Goal: Task Accomplishment & Management: Manage account settings

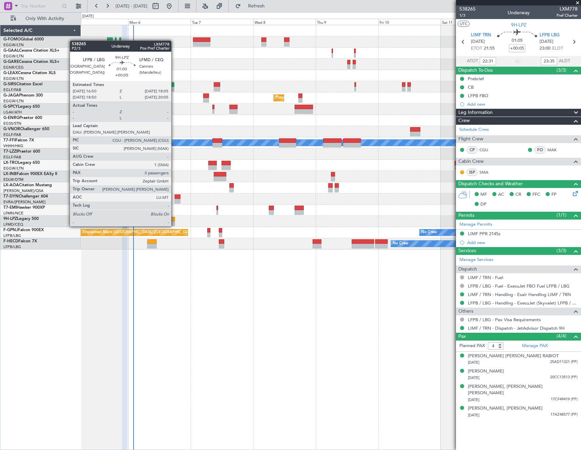
click at [174, 219] on div at bounding box center [173, 219] width 3 height 5
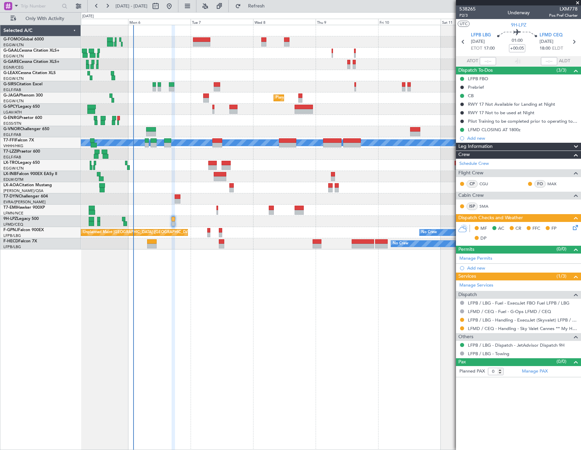
click at [574, 227] on icon at bounding box center [573, 226] width 5 height 5
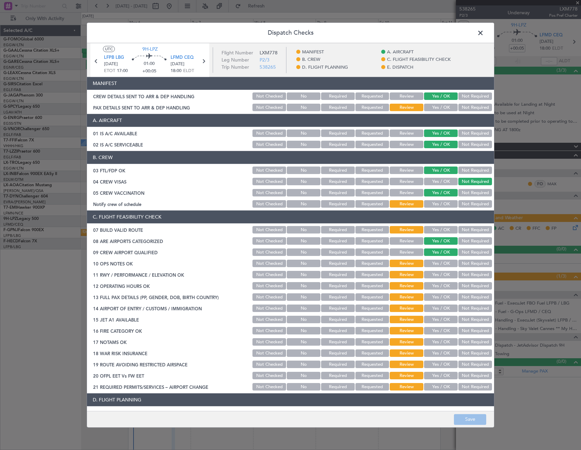
click at [436, 202] on button "Yes / OK" at bounding box center [441, 203] width 34 height 7
click at [439, 106] on button "Yes / OK" at bounding box center [441, 107] width 34 height 7
click at [437, 229] on button "Yes / OK" at bounding box center [441, 229] width 34 height 7
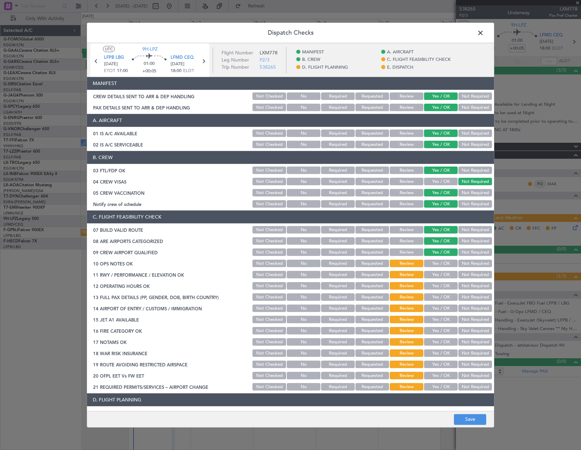
click at [434, 261] on button "Yes / OK" at bounding box center [441, 263] width 34 height 7
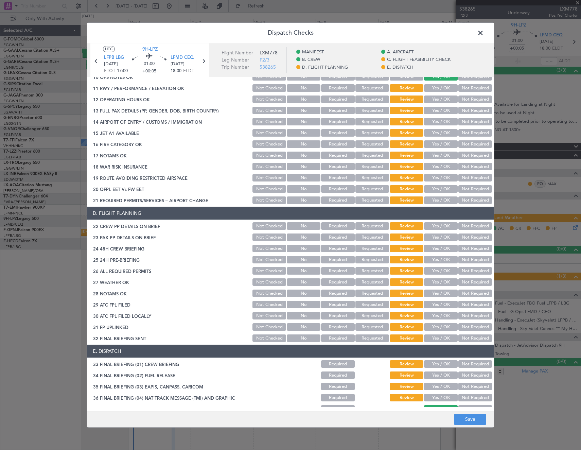
scroll to position [104, 0]
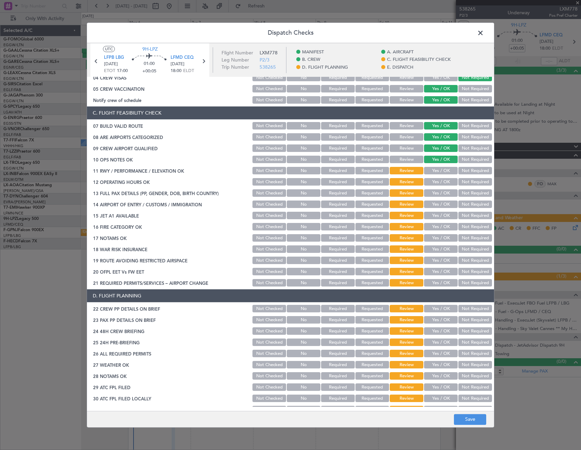
click at [433, 171] on button "Yes / OK" at bounding box center [441, 170] width 34 height 7
click at [438, 183] on button "Yes / OK" at bounding box center [441, 181] width 34 height 7
click at [475, 193] on button "Not Required" at bounding box center [475, 193] width 34 height 7
click at [469, 207] on button "Not Required" at bounding box center [475, 204] width 34 height 7
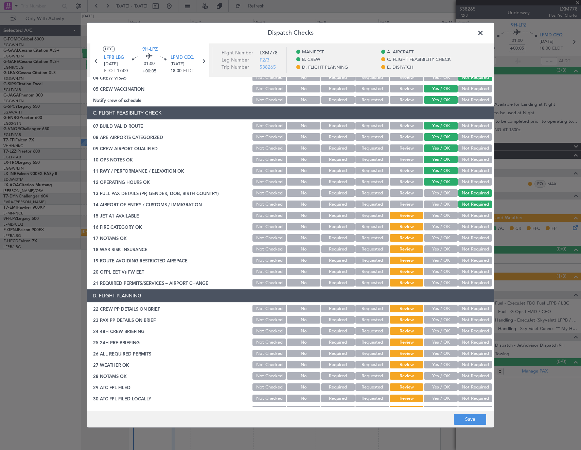
click at [435, 215] on button "Yes / OK" at bounding box center [441, 215] width 34 height 7
click at [435, 228] on button "Yes / OK" at bounding box center [441, 226] width 34 height 7
click at [434, 238] on button "Yes / OK" at bounding box center [441, 237] width 34 height 7
click at [474, 249] on button "Not Required" at bounding box center [475, 249] width 34 height 7
click at [438, 262] on button "Yes / OK" at bounding box center [441, 260] width 34 height 7
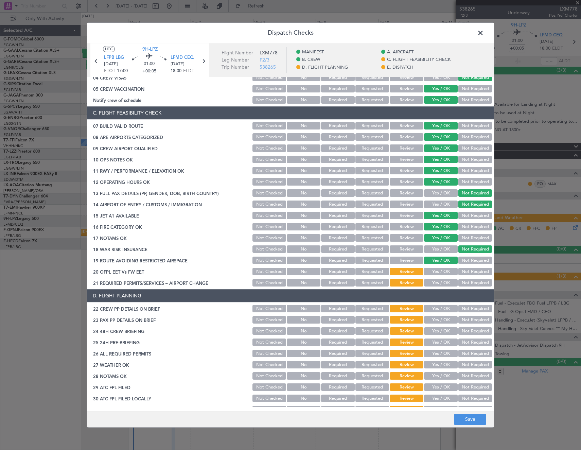
click at [438, 270] on button "Yes / OK" at bounding box center [441, 271] width 34 height 7
click at [437, 286] on button "Yes / OK" at bounding box center [441, 282] width 34 height 7
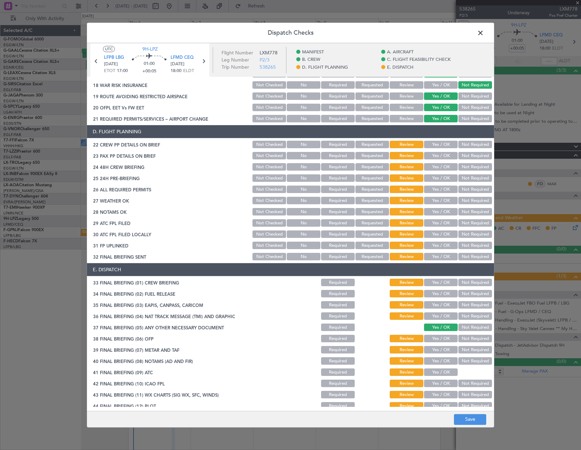
scroll to position [274, 0]
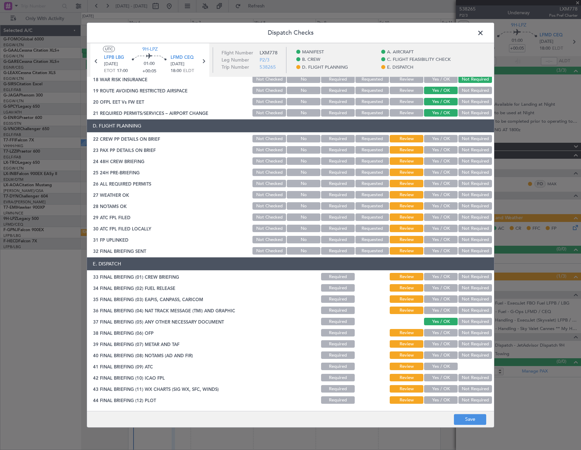
click at [437, 139] on button "Yes / OK" at bounding box center [441, 138] width 34 height 7
click at [469, 152] on button "Not Required" at bounding box center [475, 149] width 34 height 7
click at [435, 162] on button "Yes / OK" at bounding box center [441, 161] width 34 height 7
click at [430, 176] on button "Yes / OK" at bounding box center [441, 172] width 34 height 7
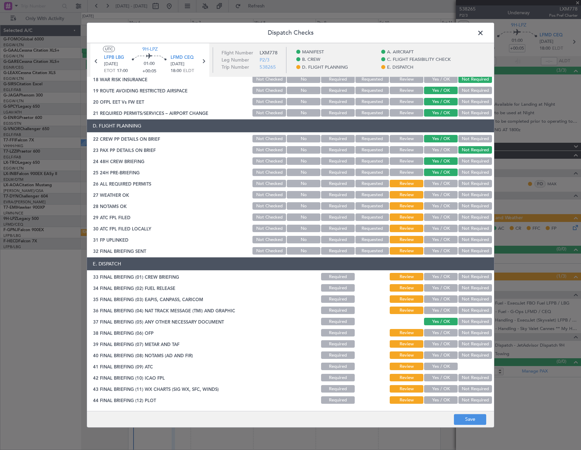
click at [430, 183] on button "Yes / OK" at bounding box center [441, 183] width 34 height 7
click at [436, 212] on section "D. FLIGHT PLANNING 22 CREW PP DETAILS ON BRIEF Not Checked No Required Requeste…" at bounding box center [290, 188] width 407 height 136
click at [434, 215] on button "Yes / OK" at bounding box center [441, 217] width 34 height 7
click at [480, 227] on button "Not Required" at bounding box center [475, 228] width 34 height 7
click at [446, 237] on button "Yes / OK" at bounding box center [441, 239] width 34 height 7
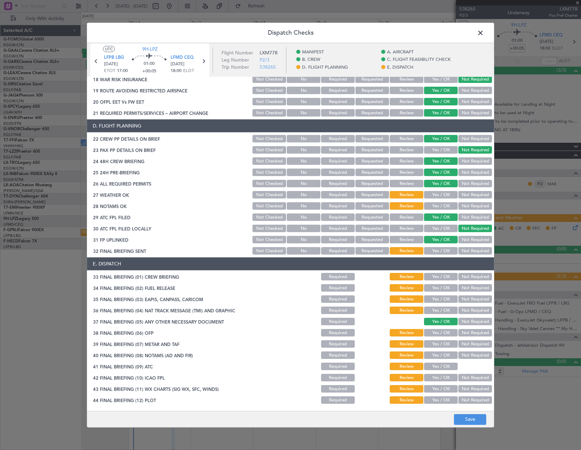
click at [465, 246] on div "Not Required" at bounding box center [474, 251] width 34 height 10
click at [465, 249] on button "Not Required" at bounding box center [475, 250] width 34 height 7
click at [463, 289] on button "Not Required" at bounding box center [475, 287] width 34 height 7
click at [463, 301] on button "Not Required" at bounding box center [475, 299] width 34 height 7
click at [465, 314] on div "Not Required" at bounding box center [474, 311] width 34 height 10
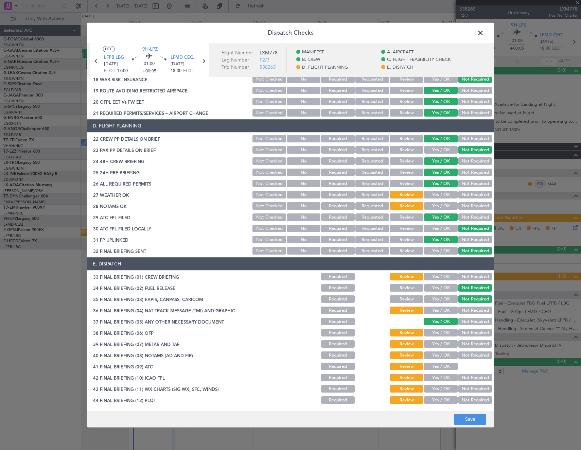
click at [466, 307] on button "Not Required" at bounding box center [475, 310] width 34 height 7
click at [437, 335] on button "Yes / OK" at bounding box center [441, 332] width 34 height 7
click at [437, 345] on button "Yes / OK" at bounding box center [441, 343] width 34 height 7
click at [434, 356] on button "Yes / OK" at bounding box center [441, 355] width 34 height 7
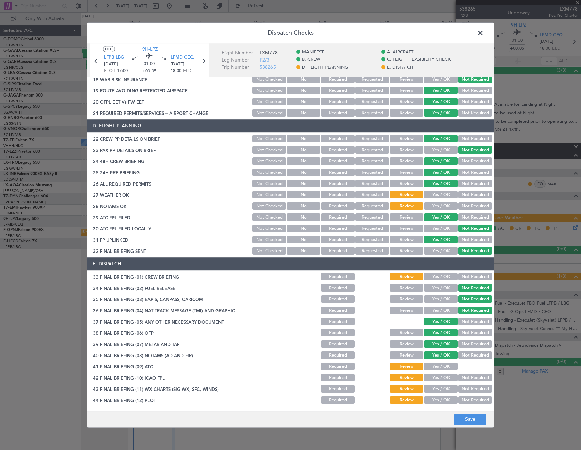
click at [434, 362] on div "Yes / OK" at bounding box center [440, 367] width 34 height 10
click at [434, 367] on button "Yes / OK" at bounding box center [441, 366] width 34 height 7
drag, startPoint x: 431, startPoint y: 377, endPoint x: 431, endPoint y: 386, distance: 8.8
click at [431, 379] on button "Yes / OK" at bounding box center [441, 377] width 34 height 7
drag, startPoint x: 431, startPoint y: 386, endPoint x: 431, endPoint y: 393, distance: 6.8
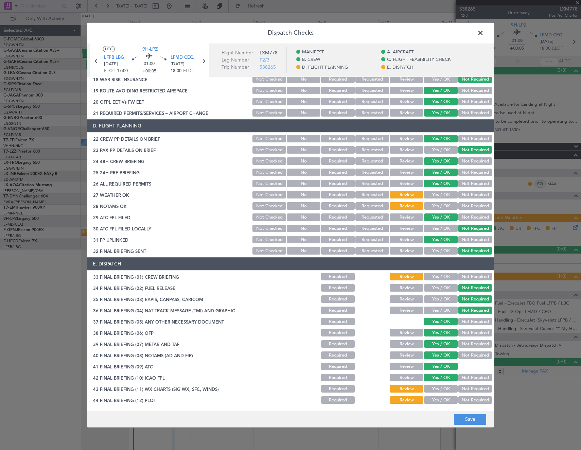
click at [431, 392] on button "Yes / OK" at bounding box center [441, 388] width 34 height 7
click at [431, 398] on button "Yes / OK" at bounding box center [441, 399] width 34 height 7
click at [470, 415] on button "Save" at bounding box center [470, 419] width 32 height 11
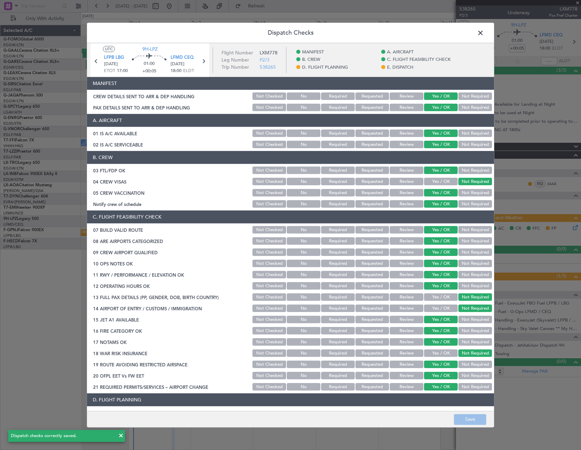
scroll to position [238, 0]
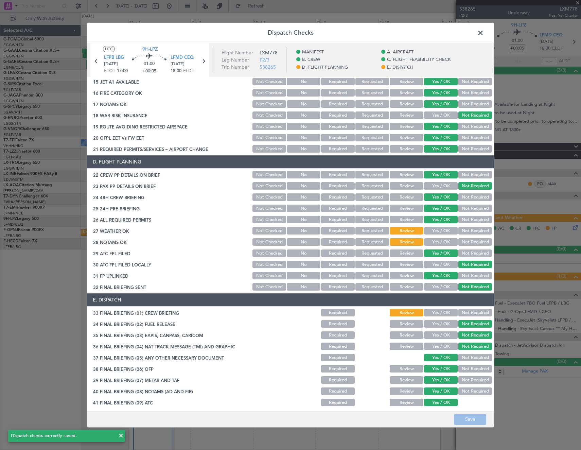
click at [436, 310] on button "Yes / OK" at bounding box center [441, 312] width 34 height 7
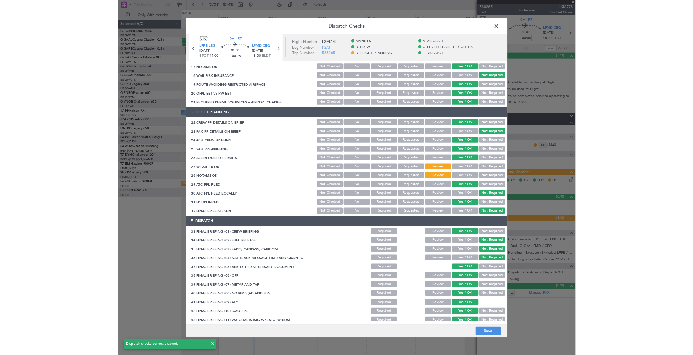
scroll to position [274, 0]
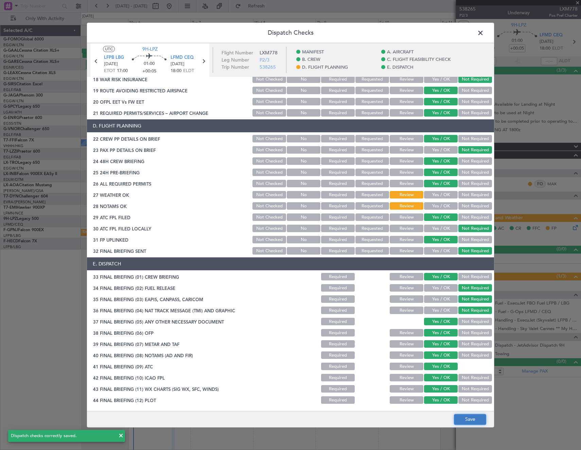
click at [472, 416] on button "Save" at bounding box center [470, 419] width 32 height 11
click at [484, 35] on span at bounding box center [484, 35] width 0 height 14
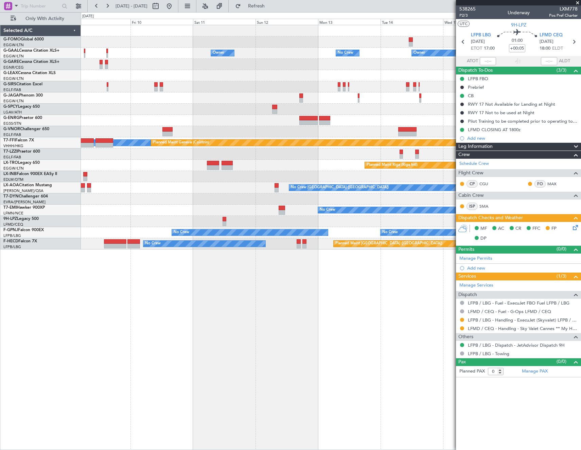
click at [95, 114] on div "Owner No Crew Owner Owner No Crew Owner Planned Maint [GEOGRAPHIC_DATA] ([GEOGR…" at bounding box center [331, 137] width 500 height 224
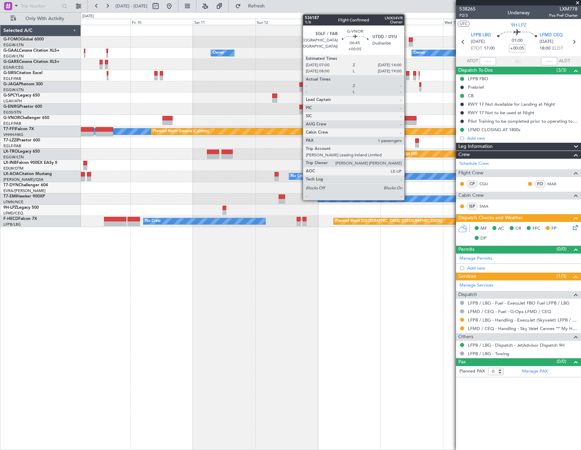
click at [407, 120] on div at bounding box center [407, 118] width 18 height 5
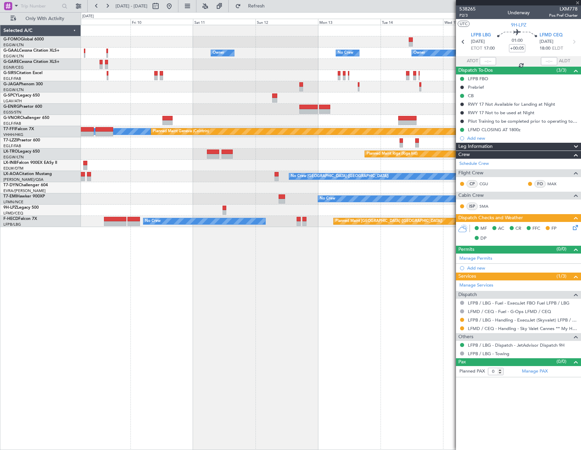
type input "1"
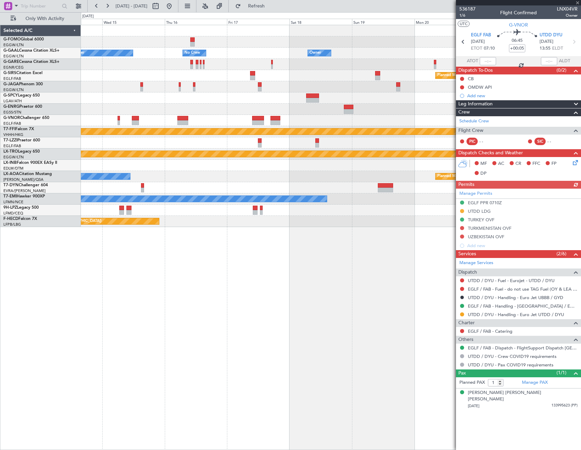
click at [77, 347] on div "Owner Owner No Crew Owner No Crew Planned Maint [GEOGRAPHIC_DATA] ([GEOGRAPHIC_…" at bounding box center [290, 231] width 581 height 438
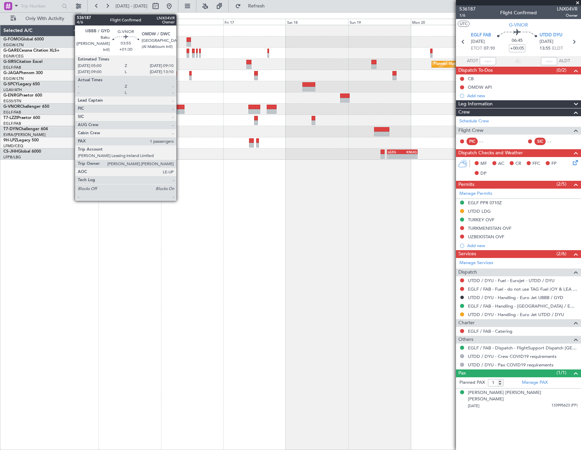
click at [179, 108] on div at bounding box center [179, 107] width 11 height 5
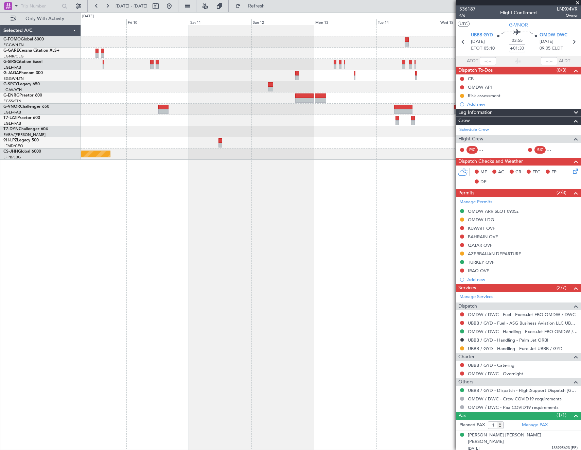
click at [468, 228] on fb-app "[DATE] - [DATE] Refresh Quick Links Only With Activity Planned Maint [GEOGRAPHI…" at bounding box center [290, 227] width 581 height 445
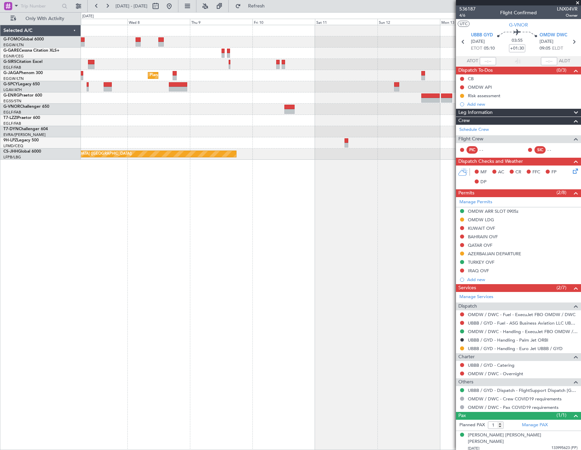
click at [0, 227] on html "[DATE] - [DATE] Refresh Quick Links Only With Activity Planned Maint [GEOGRAPHI…" at bounding box center [290, 225] width 581 height 450
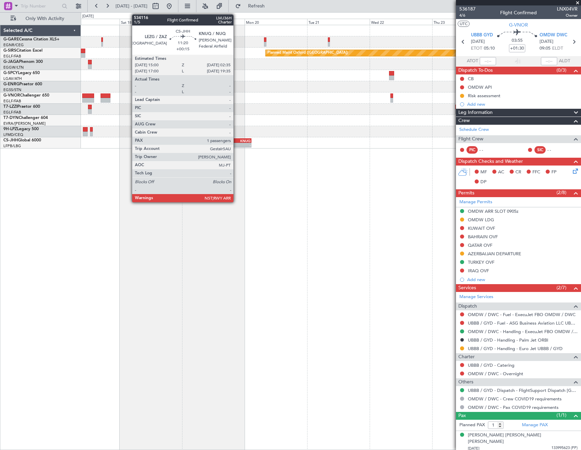
click at [236, 145] on div "-" at bounding box center [243, 145] width 15 height 4
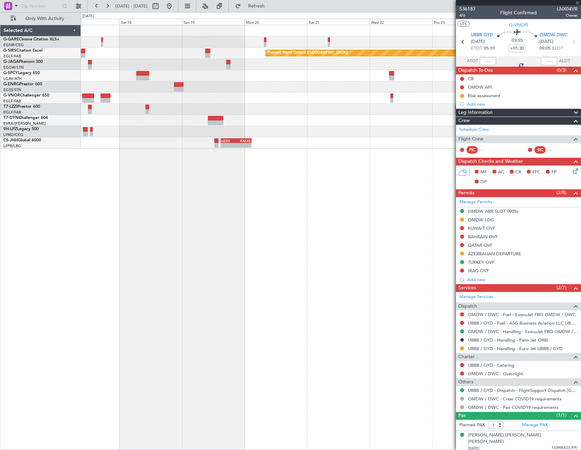
type input "+00:15"
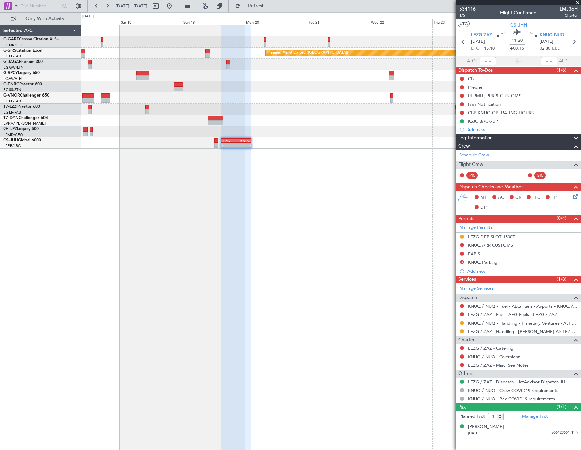
click at [315, 202] on div "Planned Maint Oxford ([GEOGRAPHIC_DATA]) A/C Unavailable [GEOGRAPHIC_DATA] ([GE…" at bounding box center [331, 237] width 500 height 425
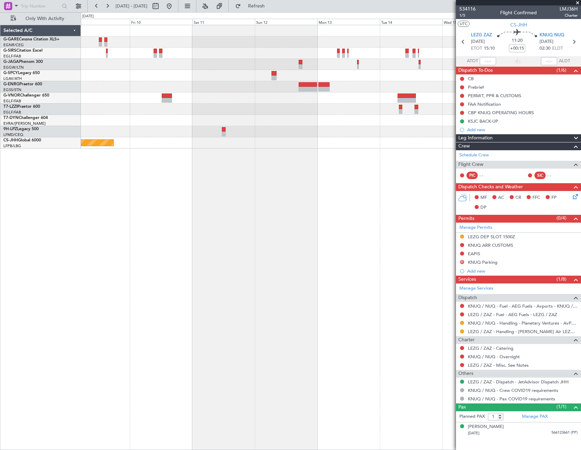
click at [476, 206] on fb-app "[DATE] - [DATE] Refresh Quick Links Only With Activity Planned Maint [GEOGRAPHI…" at bounding box center [290, 227] width 581 height 445
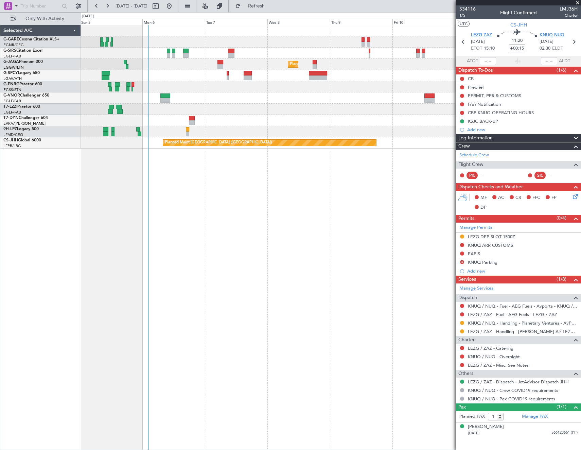
click at [428, 209] on div "Planned Maint [GEOGRAPHIC_DATA] ([GEOGRAPHIC_DATA]) Planned Maint [GEOGRAPHIC_D…" at bounding box center [331, 237] width 500 height 425
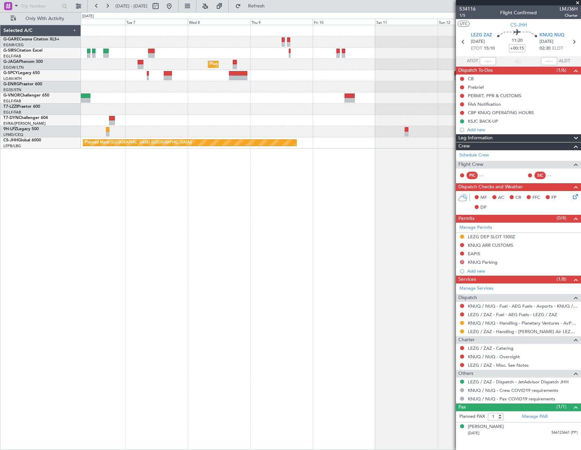
click at [302, 220] on div "Planned Maint [GEOGRAPHIC_DATA] ([GEOGRAPHIC_DATA]) Planned Maint [GEOGRAPHIC_D…" at bounding box center [331, 237] width 500 height 425
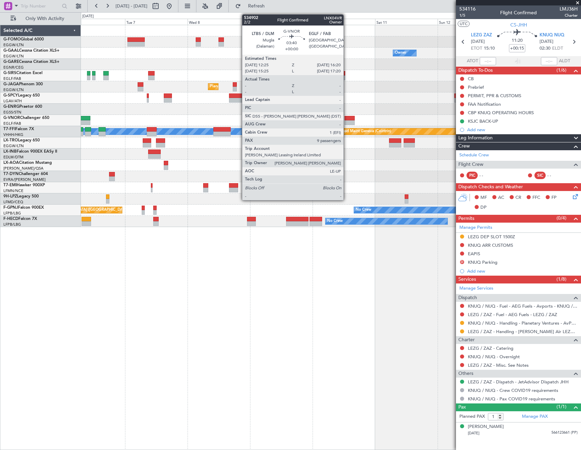
click at [346, 122] on div at bounding box center [349, 122] width 11 height 5
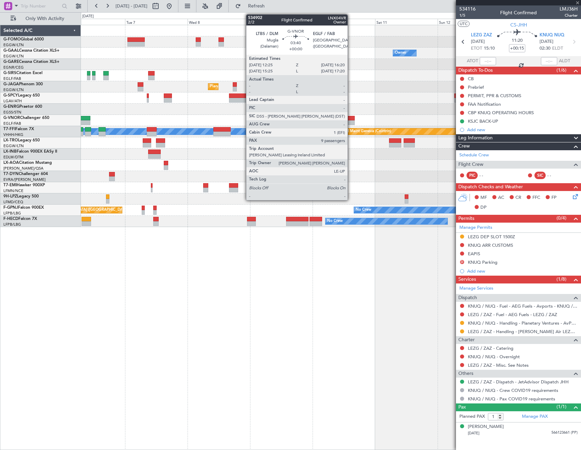
type input "9"
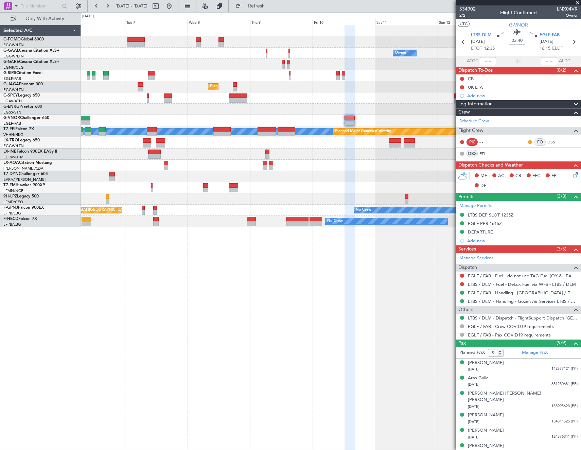
click at [425, 197] on div at bounding box center [331, 198] width 500 height 11
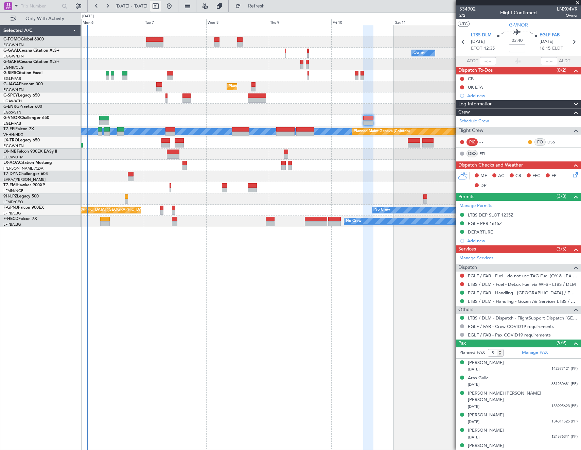
click at [161, 10] on button at bounding box center [155, 6] width 11 height 11
select select "10"
select select "2025"
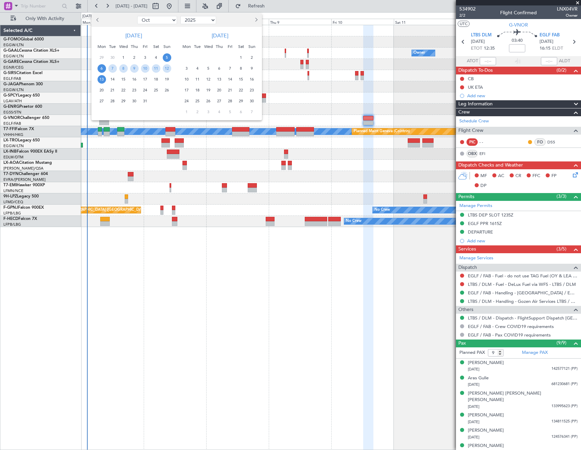
click at [102, 69] on span "6" at bounding box center [101, 68] width 8 height 8
click at [102, 81] on span "13" at bounding box center [101, 79] width 8 height 8
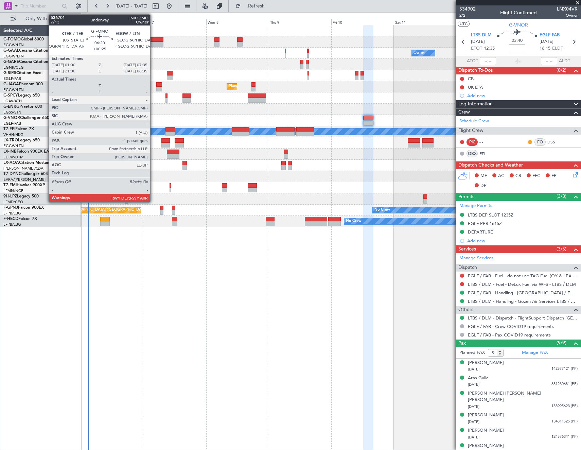
click at [152, 43] on div at bounding box center [154, 44] width 17 height 5
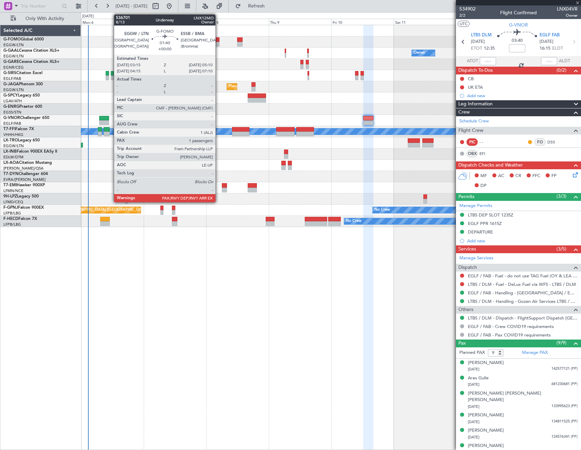
type input "+00:25"
type input "1"
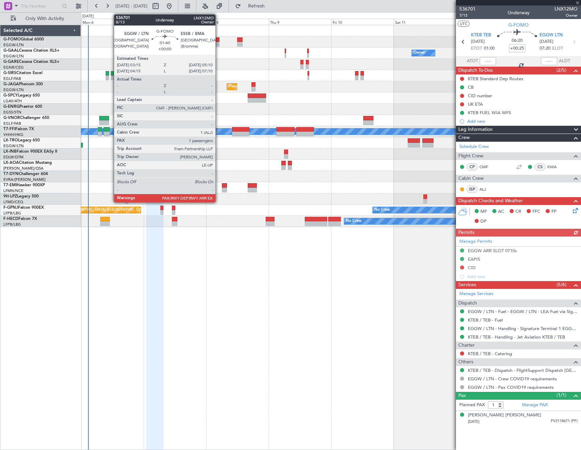
click at [218, 41] on div at bounding box center [216, 39] width 5 height 5
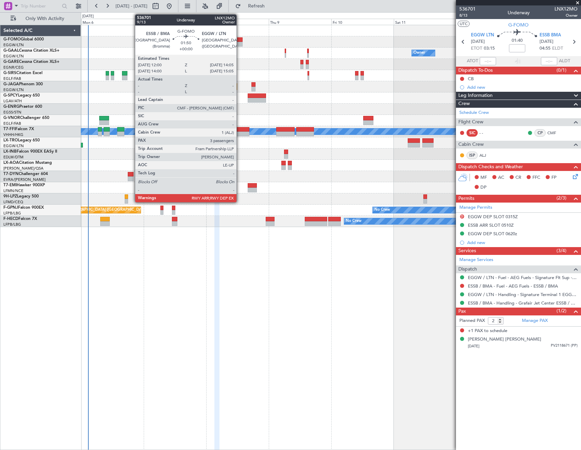
click at [239, 40] on div at bounding box center [239, 39] width 5 height 5
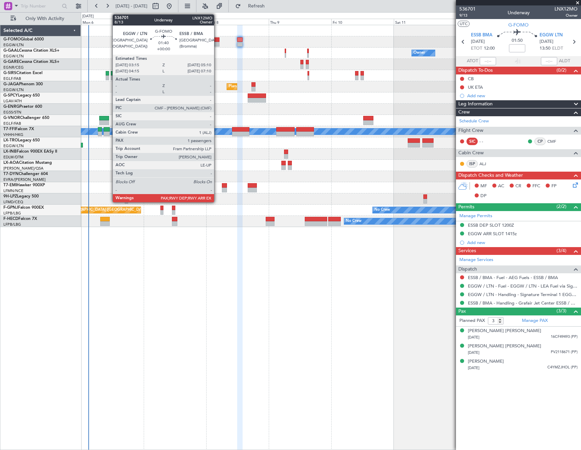
click at [217, 42] on div at bounding box center [216, 44] width 5 height 5
type input "2"
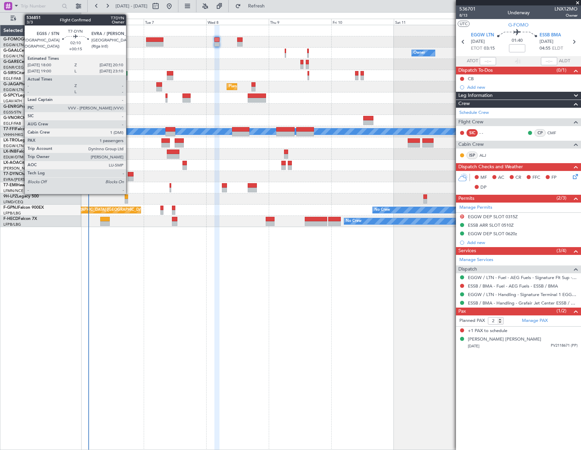
click at [129, 176] on div at bounding box center [131, 174] width 6 height 5
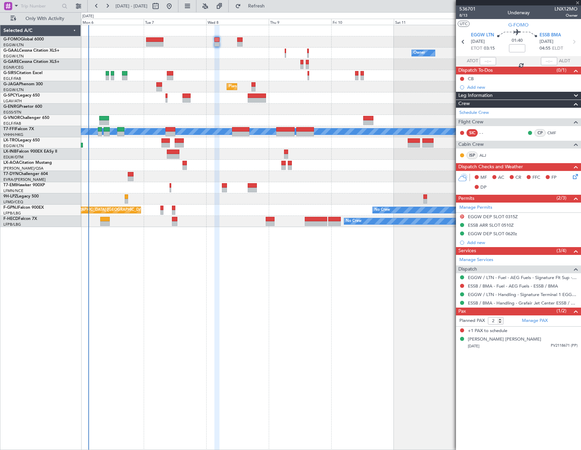
type input "+00:15"
type input "1"
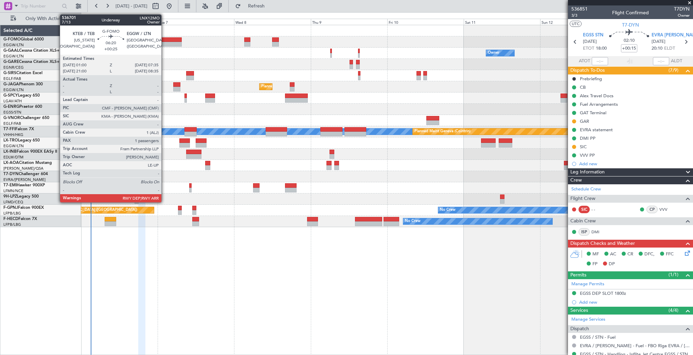
click at [164, 41] on div at bounding box center [387, 41] width 612 height 11
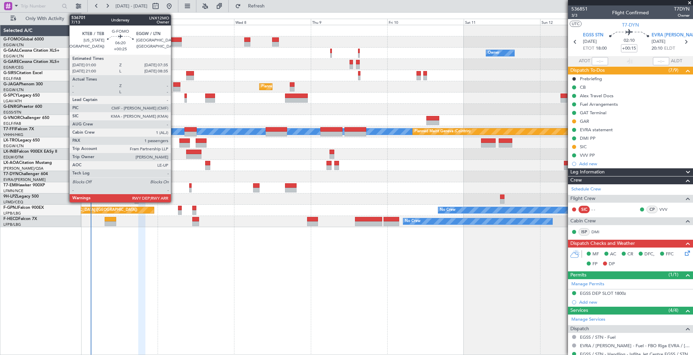
click at [174, 39] on div at bounding box center [171, 39] width 21 height 5
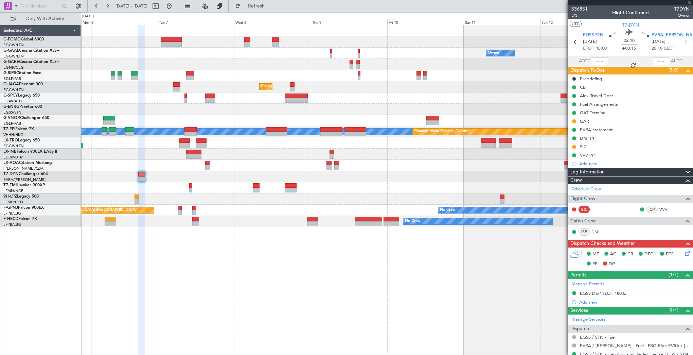
type input "+00:25"
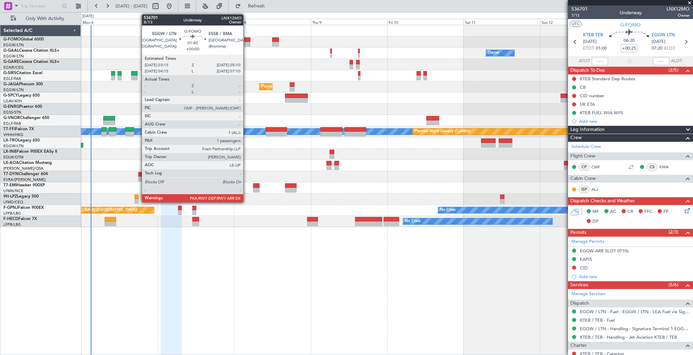
click at [246, 44] on div at bounding box center [247, 44] width 6 height 5
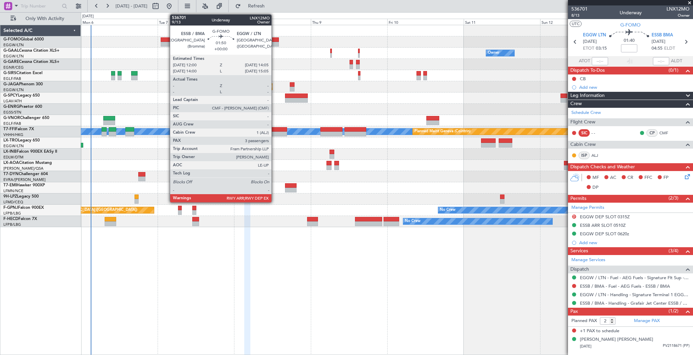
click at [274, 43] on div at bounding box center [275, 44] width 7 height 5
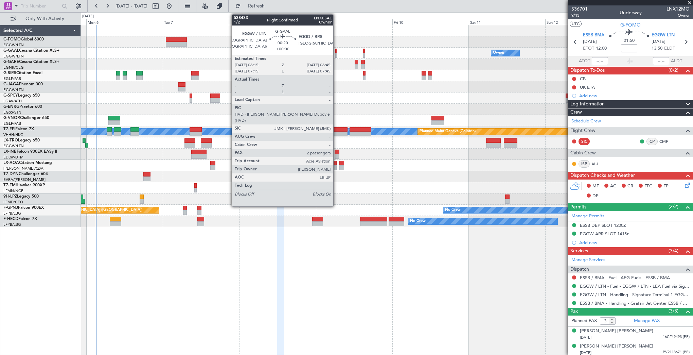
click at [336, 52] on div at bounding box center [336, 51] width 2 height 5
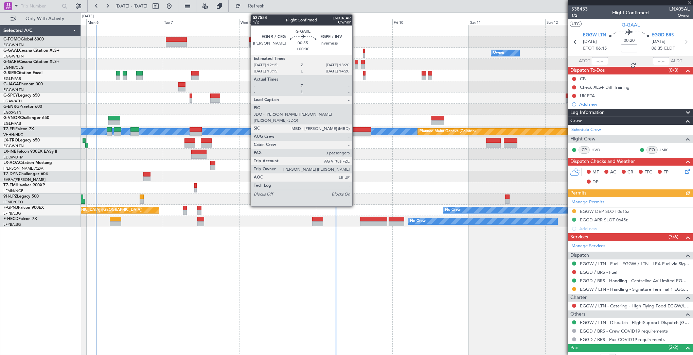
click at [355, 65] on div at bounding box center [357, 66] width 4 height 5
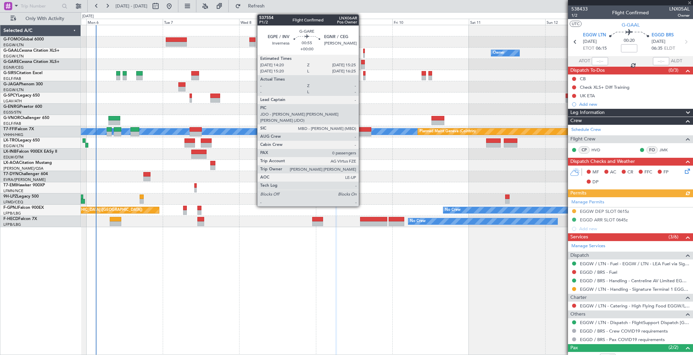
type input "3"
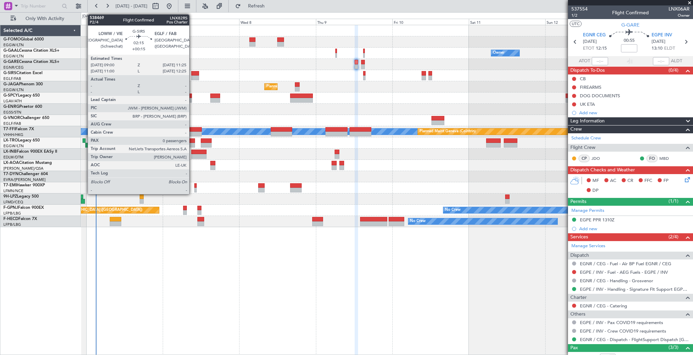
click at [192, 75] on div at bounding box center [195, 73] width 8 height 5
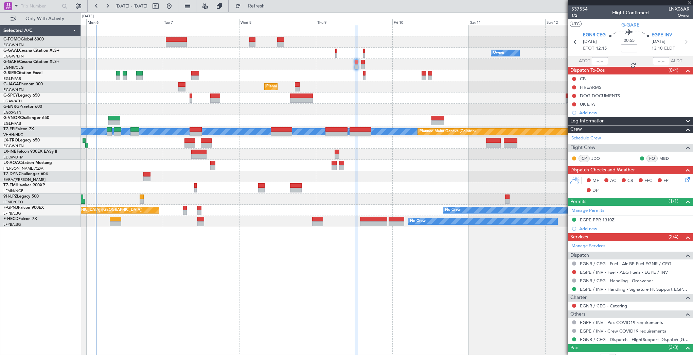
type input "+00:15"
type input "0"
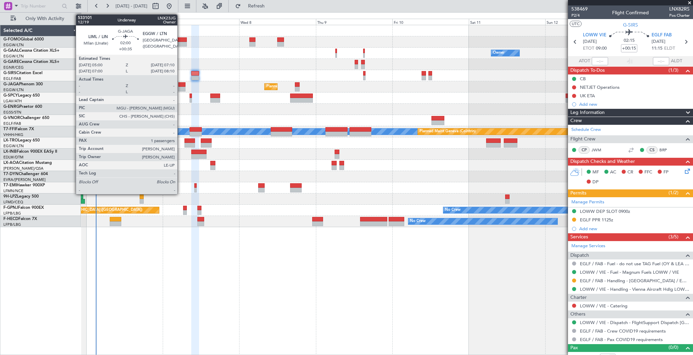
click at [180, 88] on div at bounding box center [181, 89] width 7 height 5
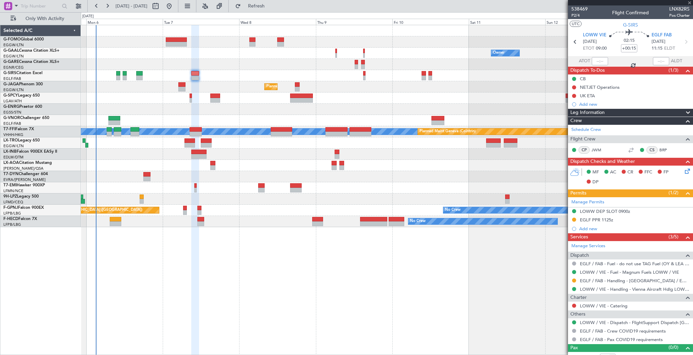
type input "+00:35"
type input "1"
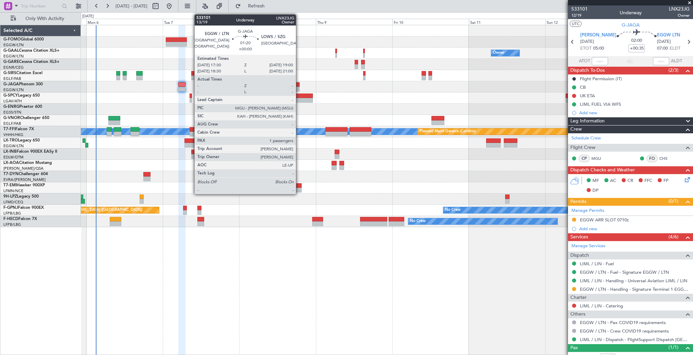
click at [299, 85] on div at bounding box center [297, 84] width 5 height 5
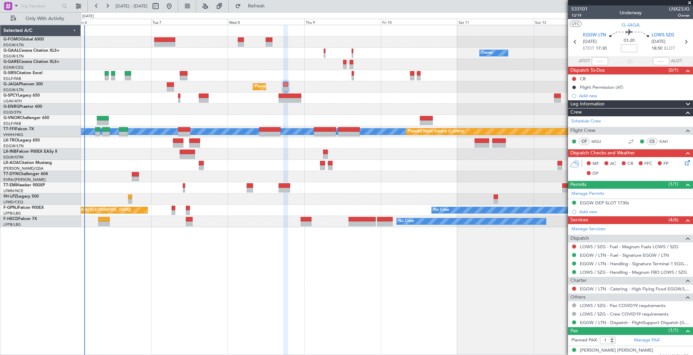
click at [451, 93] on div at bounding box center [387, 97] width 612 height 11
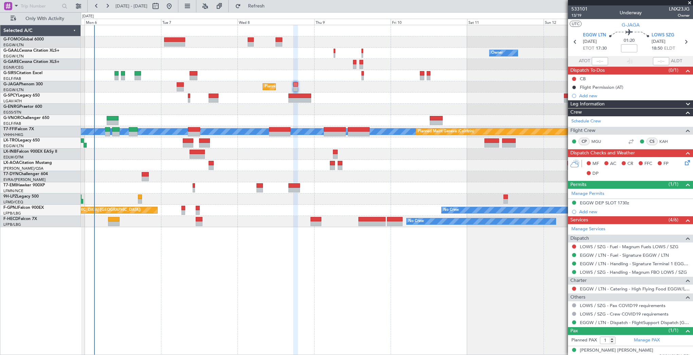
click at [461, 92] on div at bounding box center [387, 97] width 612 height 11
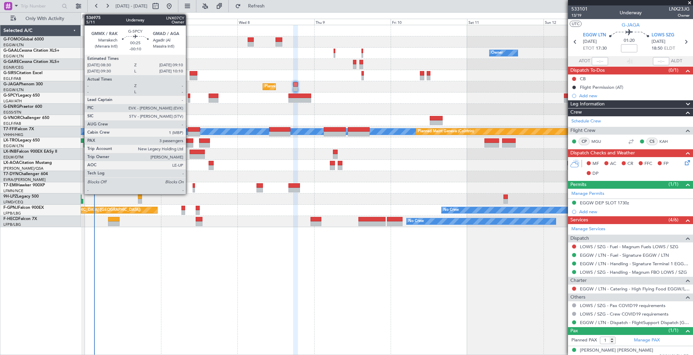
click at [189, 99] on div at bounding box center [189, 100] width 2 height 5
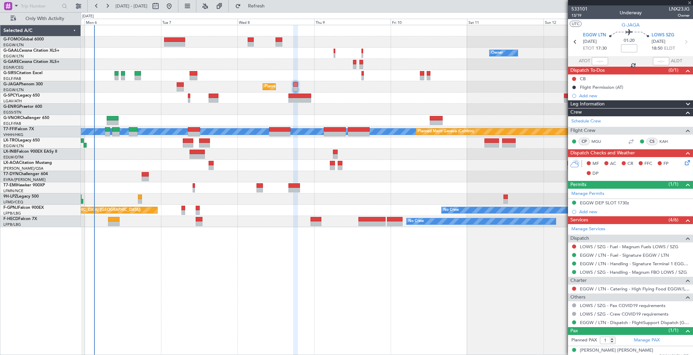
type input "-00:10"
type input "3"
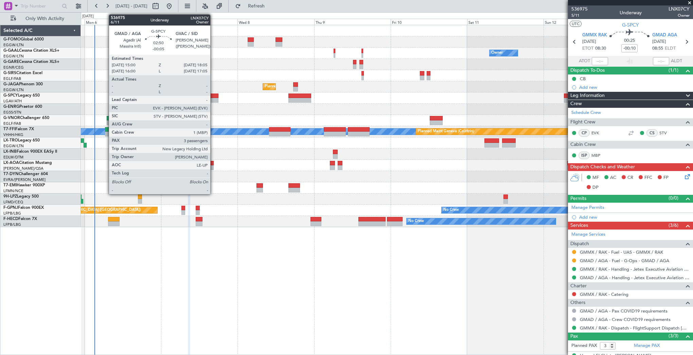
click at [213, 98] on div at bounding box center [214, 100] width 10 height 5
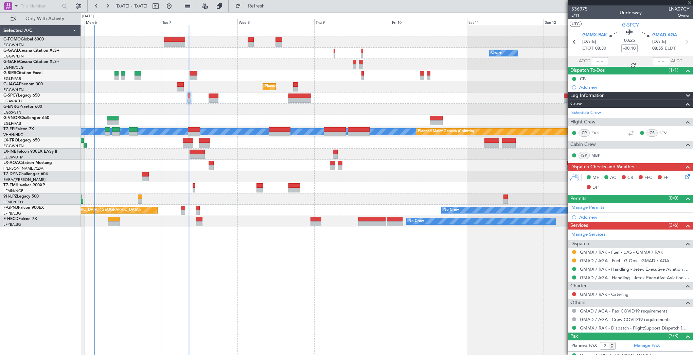
type input "-00:05"
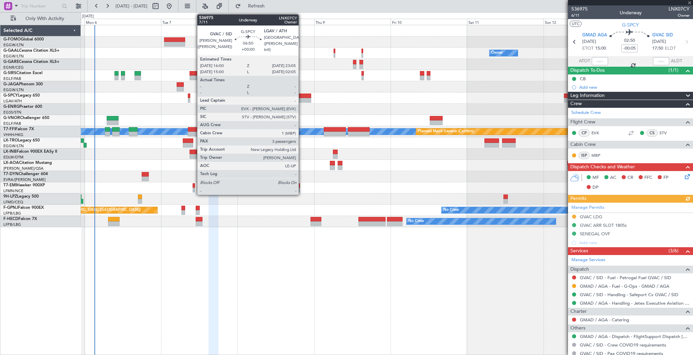
click at [302, 99] on div at bounding box center [299, 100] width 23 height 5
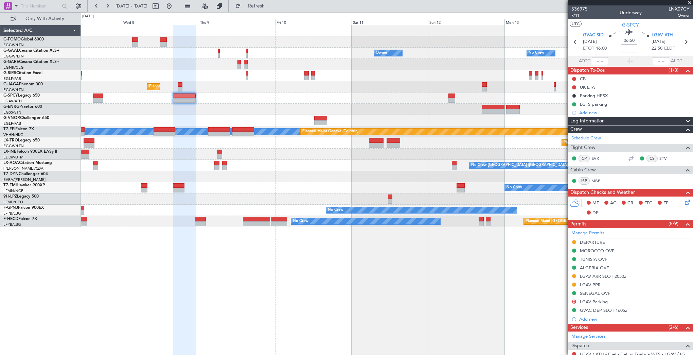
click at [268, 98] on div at bounding box center [387, 97] width 612 height 11
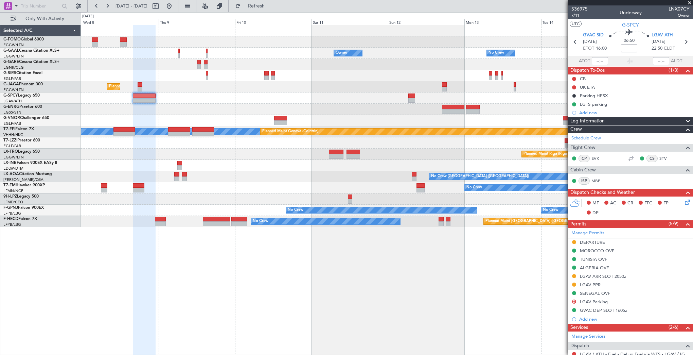
click at [368, 113] on div at bounding box center [387, 109] width 612 height 11
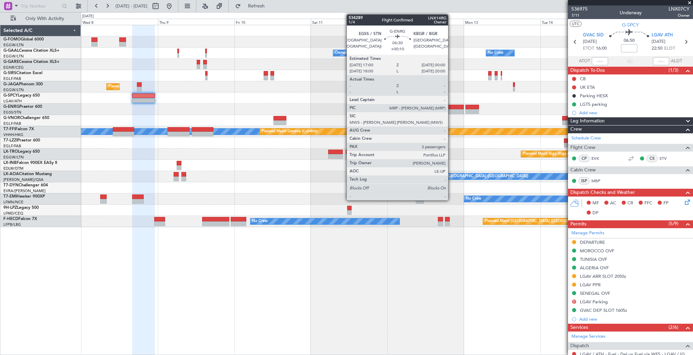
click at [451, 108] on div at bounding box center [452, 107] width 22 height 5
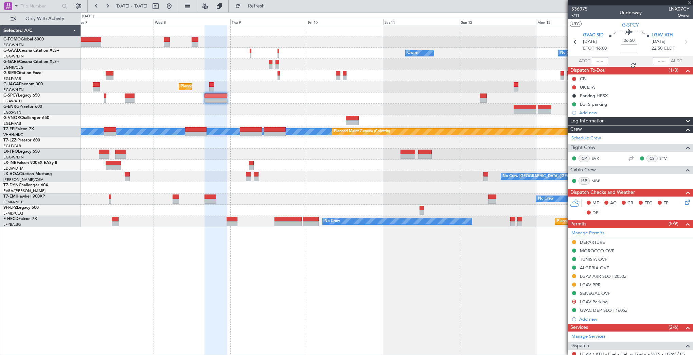
click at [243, 171] on div "No Crew [GEOGRAPHIC_DATA] ([GEOGRAPHIC_DATA])" at bounding box center [387, 176] width 612 height 11
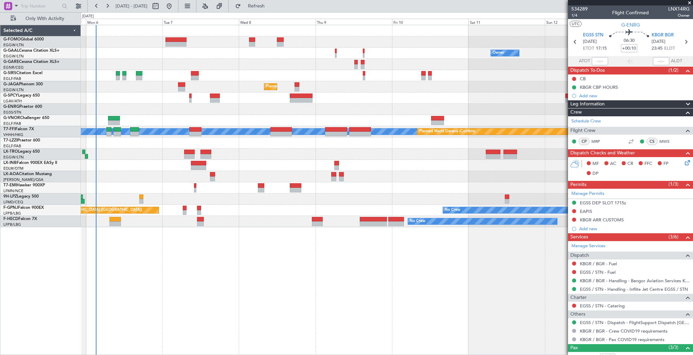
click at [413, 93] on div at bounding box center [387, 97] width 612 height 11
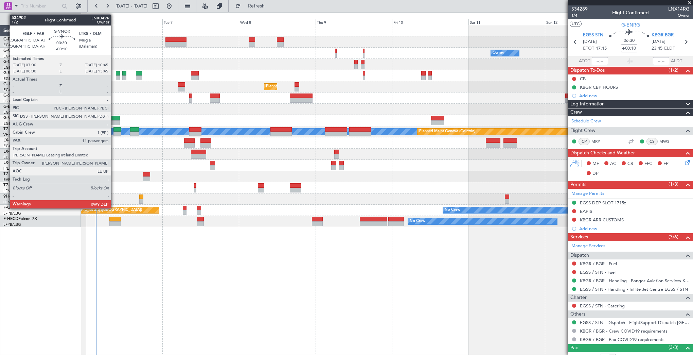
click at [114, 116] on div at bounding box center [114, 118] width 12 height 5
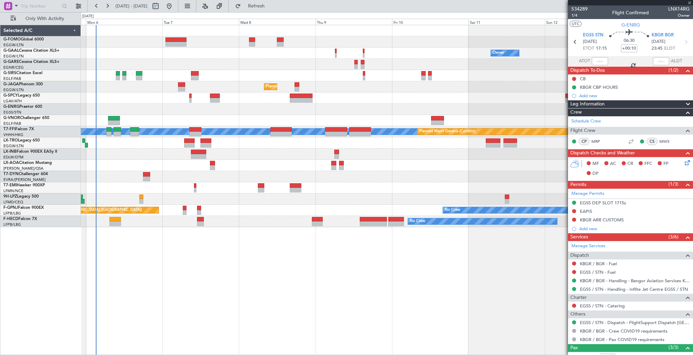
type input "-00:10"
type input "11"
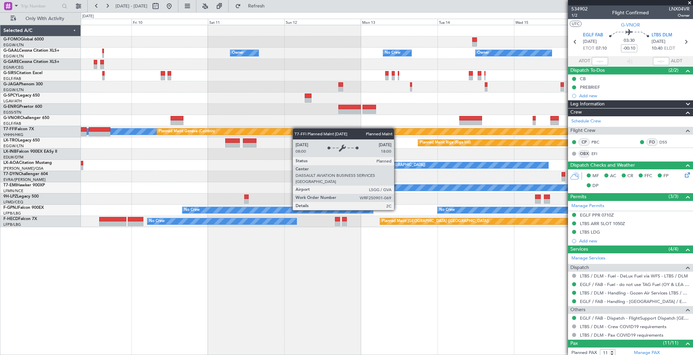
click at [210, 132] on div "No Crew Owner Owner Owner No Crew Owner Planned Maint [GEOGRAPHIC_DATA] ([GEOGR…" at bounding box center [387, 126] width 612 height 202
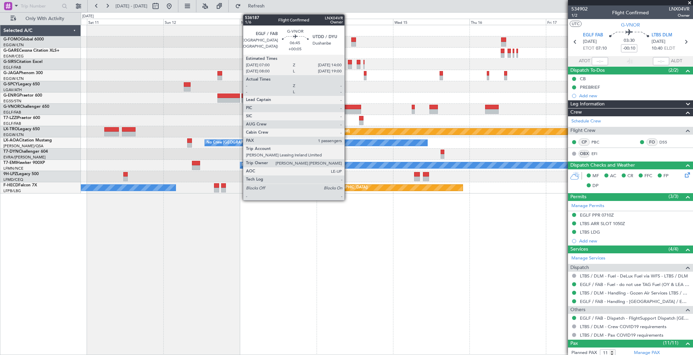
click at [348, 106] on div at bounding box center [349, 107] width 22 height 5
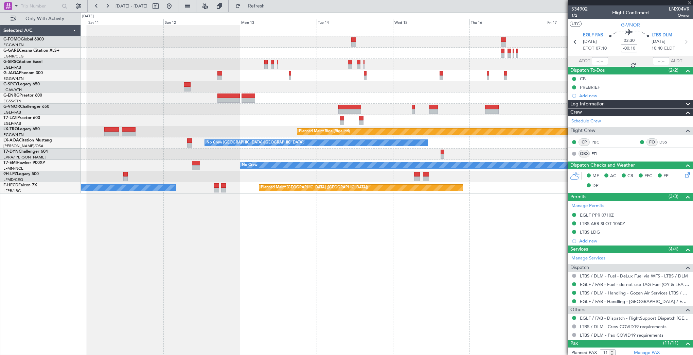
type input "+00:05"
type input "1"
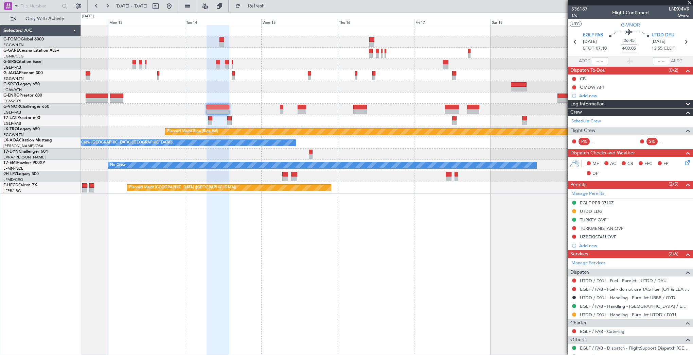
click at [305, 92] on div "Planned Maint Oxford ([GEOGRAPHIC_DATA]) Planned Maint [GEOGRAPHIC_DATA] (Riga …" at bounding box center [387, 109] width 612 height 168
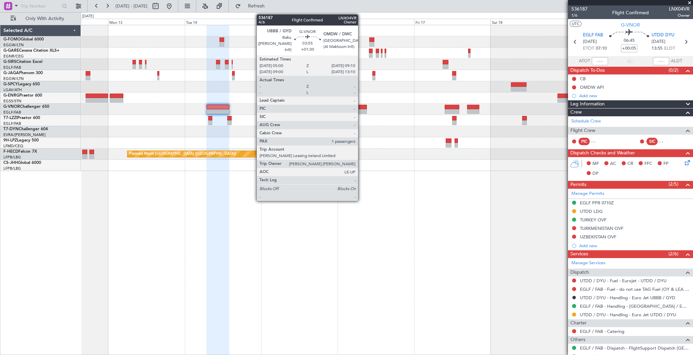
click at [361, 107] on div at bounding box center [360, 107] width 14 height 5
type input "+01:30"
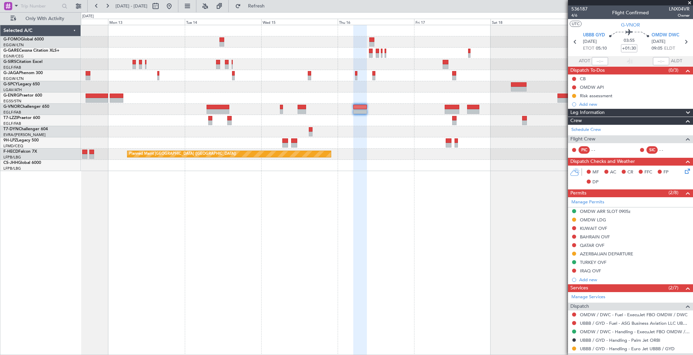
click at [484, 211] on div "Planned Maint Oxford ([GEOGRAPHIC_DATA]) Planned Maint [GEOGRAPHIC_DATA] ([GEOG…" at bounding box center [387, 190] width 612 height 330
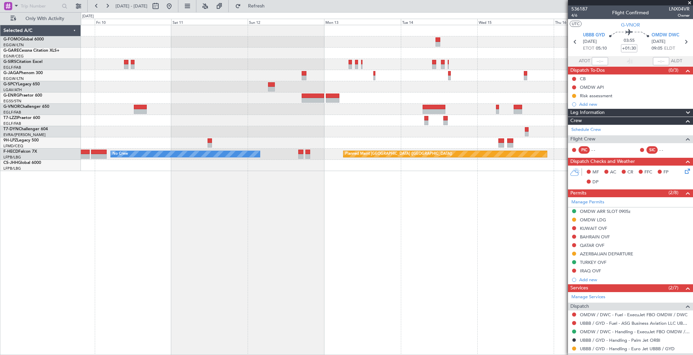
click at [486, 214] on div "Planned Maint [GEOGRAPHIC_DATA] ([GEOGRAPHIC_DATA]) Planned Maint [GEOGRAPHIC_D…" at bounding box center [387, 190] width 612 height 330
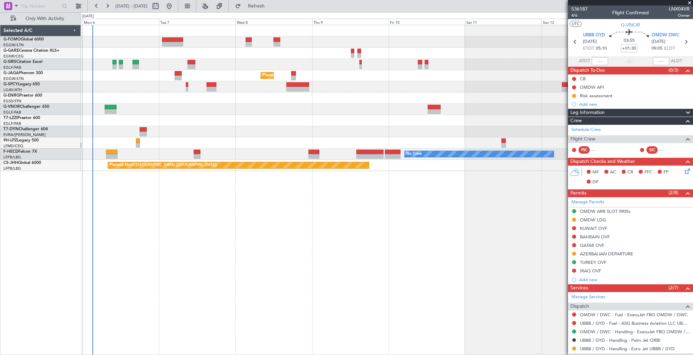
click at [301, 212] on div "Planned Maint [GEOGRAPHIC_DATA] ([GEOGRAPHIC_DATA]) Planned Maint [GEOGRAPHIC_D…" at bounding box center [387, 190] width 612 height 330
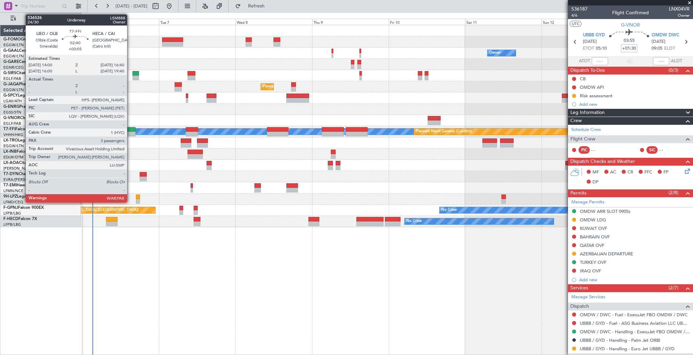
click at [130, 133] on div at bounding box center [131, 133] width 9 height 5
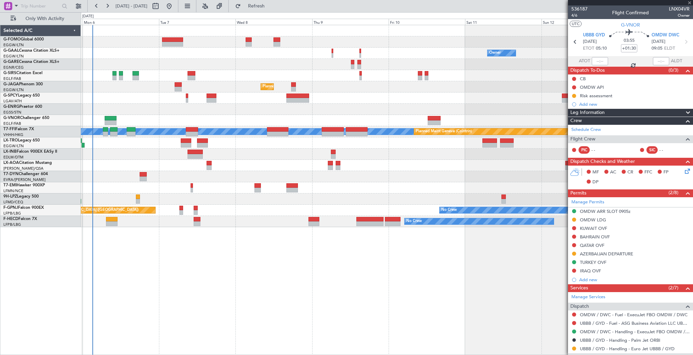
type input "+00:05"
type input "3"
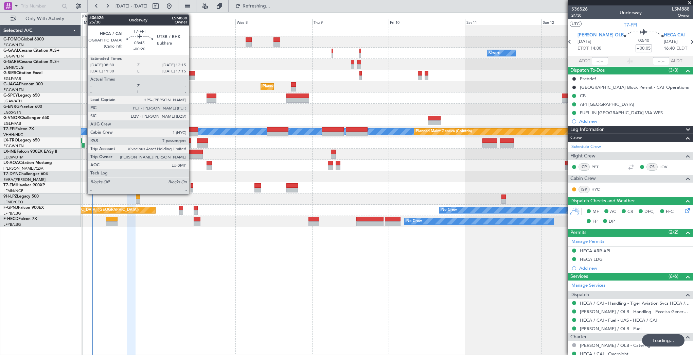
click at [192, 133] on div at bounding box center [192, 133] width 12 height 5
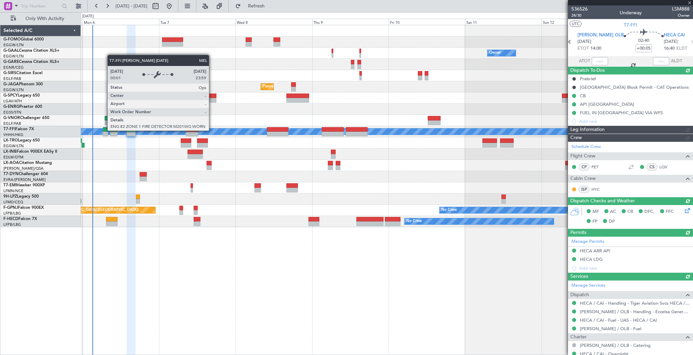
type input "-00:20"
type input "7"
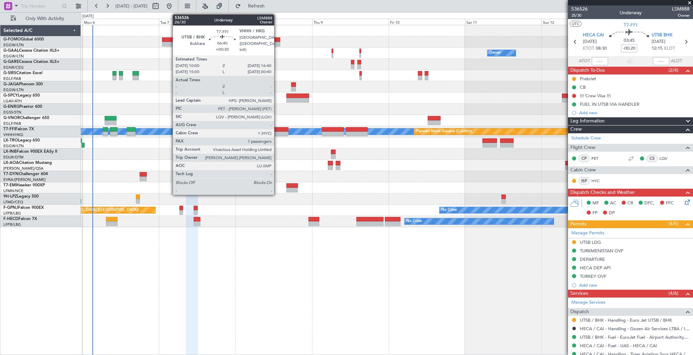
click at [277, 127] on div at bounding box center [277, 129] width 21 height 5
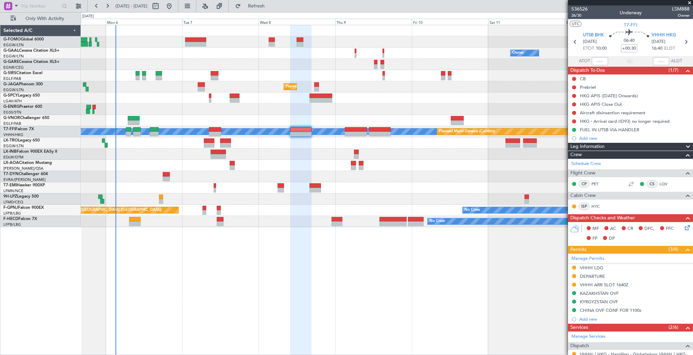
click at [185, 149] on div at bounding box center [387, 153] width 612 height 11
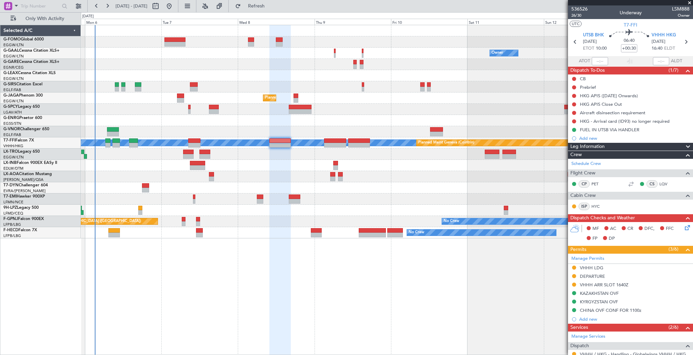
click at [166, 155] on div "Planned Maint Riga (Riga Intl)" at bounding box center [387, 153] width 612 height 11
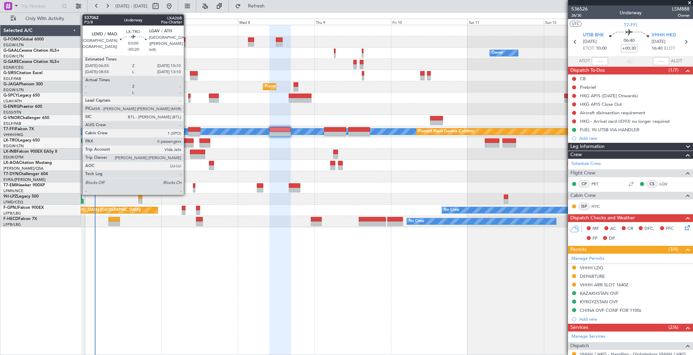
click at [187, 141] on div at bounding box center [188, 140] width 11 height 5
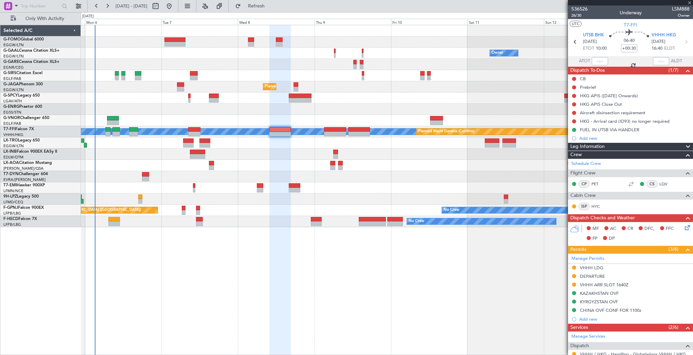
type input "-00:20"
type input "0"
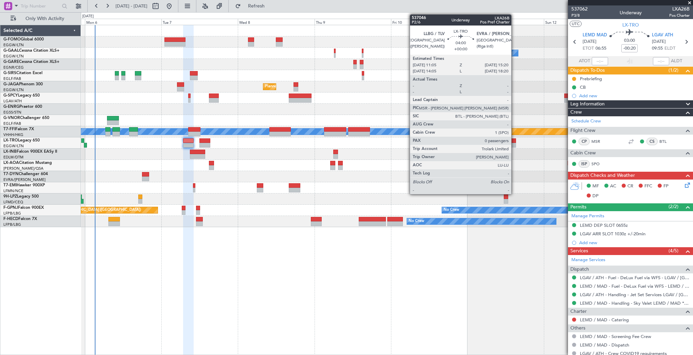
click at [514, 143] on div at bounding box center [509, 145] width 14 height 5
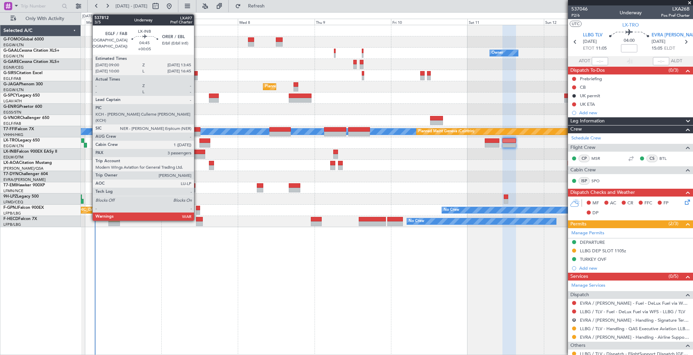
click at [197, 155] on div at bounding box center [197, 156] width 15 height 5
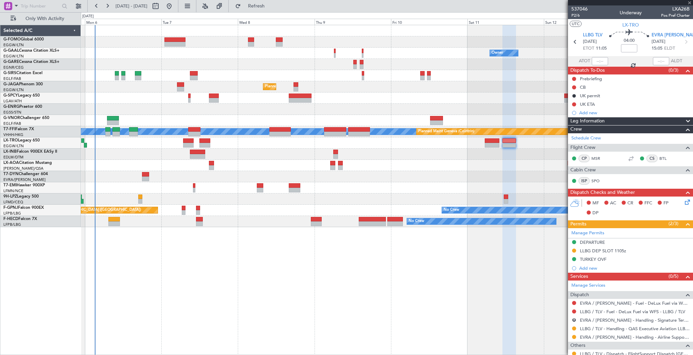
type input "+00:05"
type input "3"
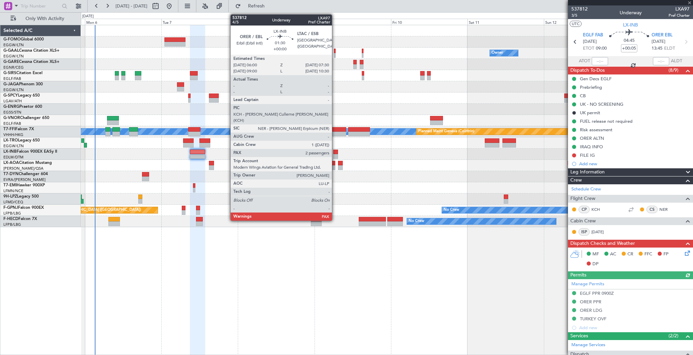
click at [335, 150] on div at bounding box center [335, 151] width 5 height 5
type input "4"
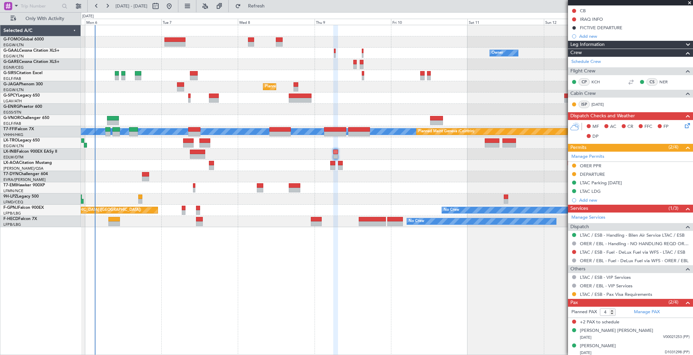
scroll to position [103, 0]
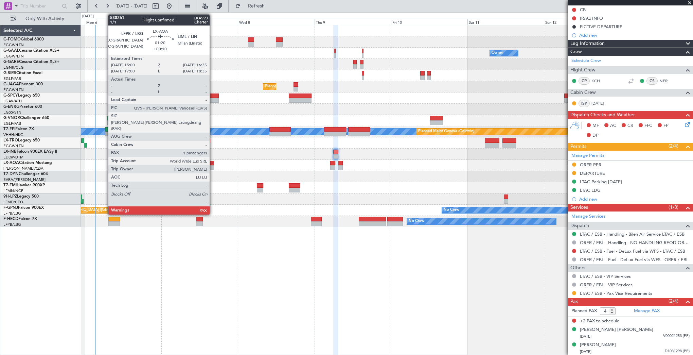
click at [213, 162] on div at bounding box center [211, 163] width 5 height 5
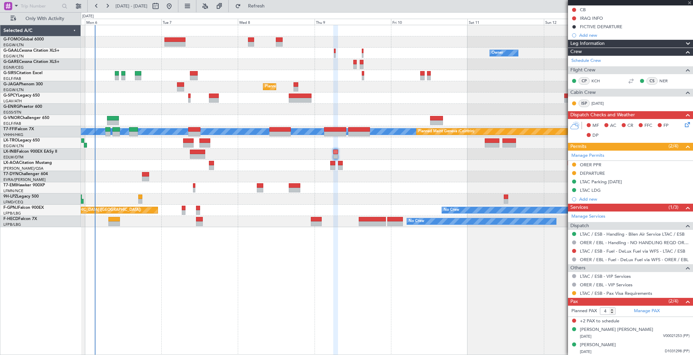
type input "+00:10"
type input "1"
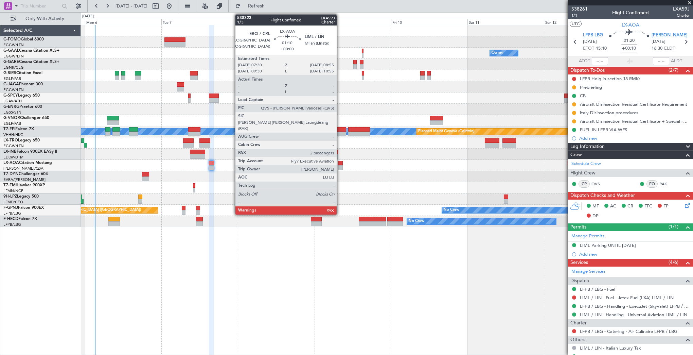
click at [340, 166] on div at bounding box center [340, 167] width 5 height 5
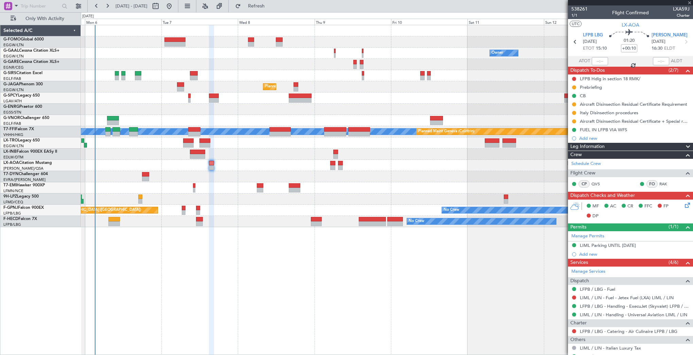
type input "2"
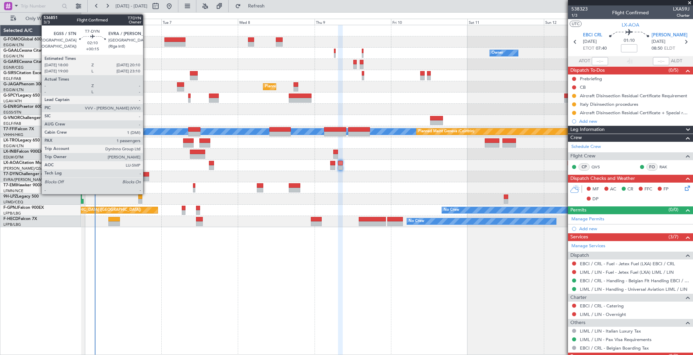
click at [146, 175] on div at bounding box center [145, 174] width 7 height 5
type input "+00:15"
type input "1"
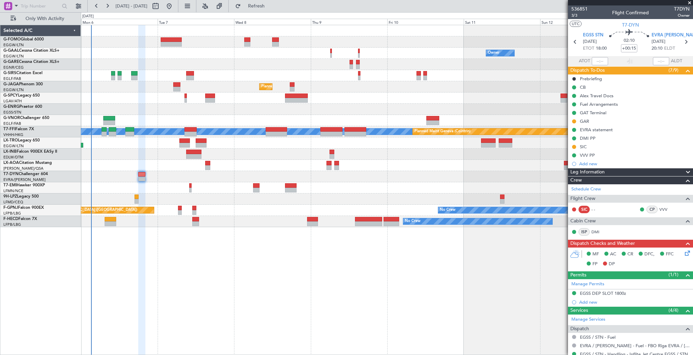
click at [231, 198] on div at bounding box center [387, 198] width 612 height 11
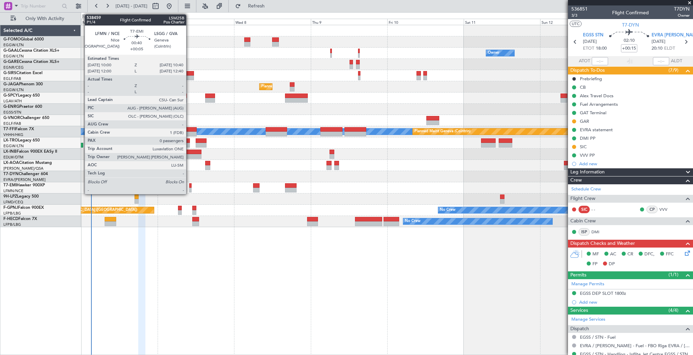
click at [189, 185] on div at bounding box center [190, 185] width 2 height 5
type input "+00:05"
type input "0"
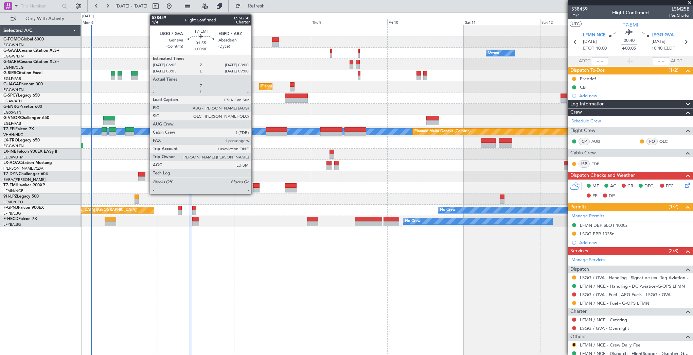
click at [254, 189] on div at bounding box center [256, 190] width 6 height 5
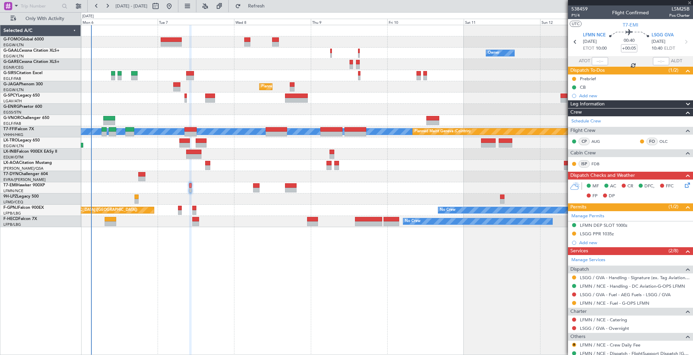
type input "1"
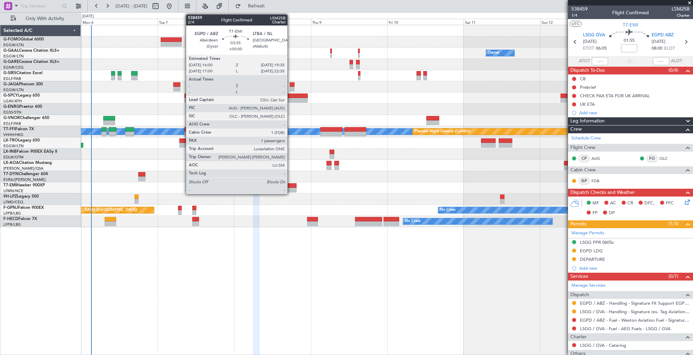
click at [290, 190] on div at bounding box center [291, 190] width 12 height 5
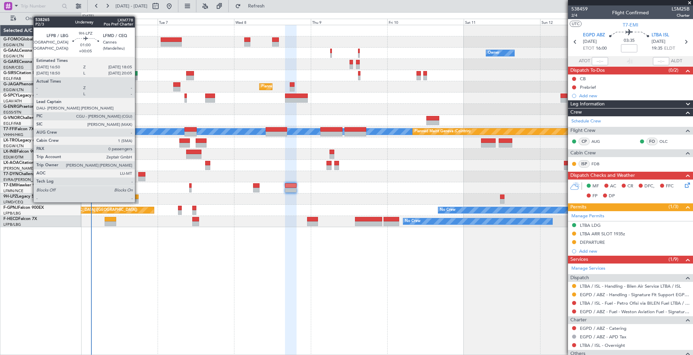
click at [138, 195] on div at bounding box center [137, 196] width 4 height 5
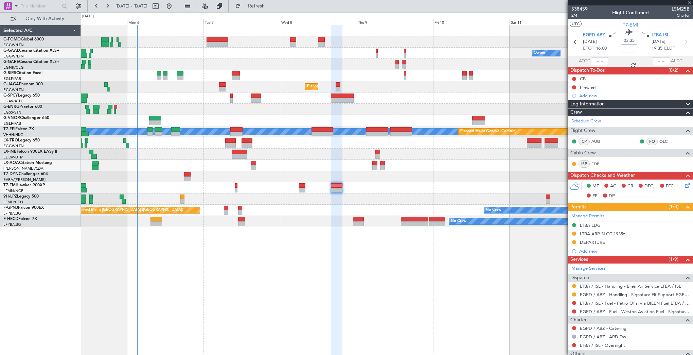
click at [188, 221] on div "Planned Maint Paris (Le Bourget) No Crew No Crew AOG Maint Paris (Le Bourget)" at bounding box center [387, 221] width 612 height 11
type input "+00:05"
type input "0"
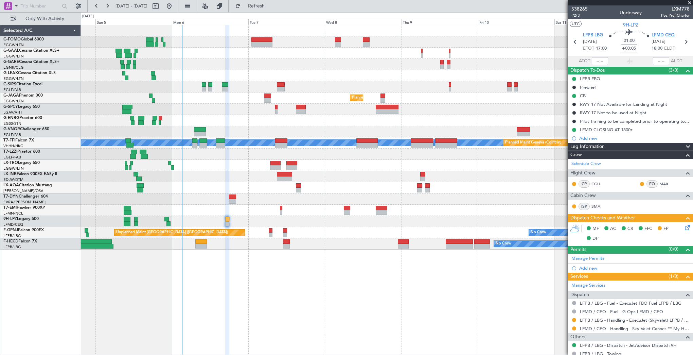
click at [208, 220] on div at bounding box center [387, 221] width 612 height 11
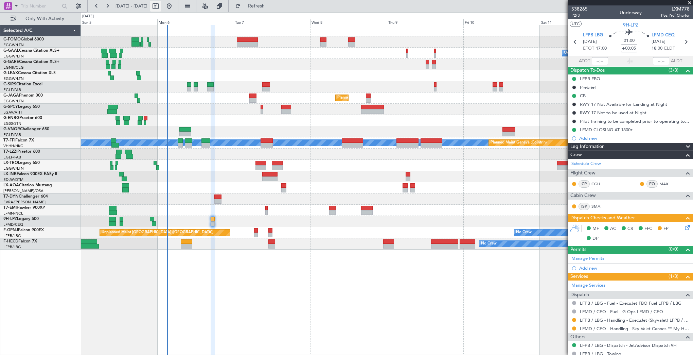
click at [161, 5] on button at bounding box center [155, 6] width 11 height 11
select select "10"
select select "2025"
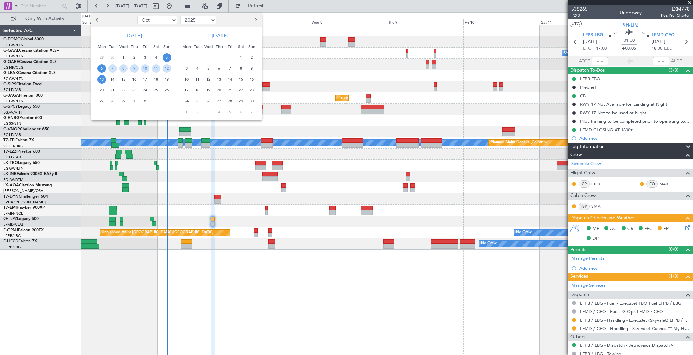
click at [101, 70] on span "6" at bounding box center [101, 68] width 8 height 8
click at [104, 83] on span "13" at bounding box center [101, 79] width 8 height 8
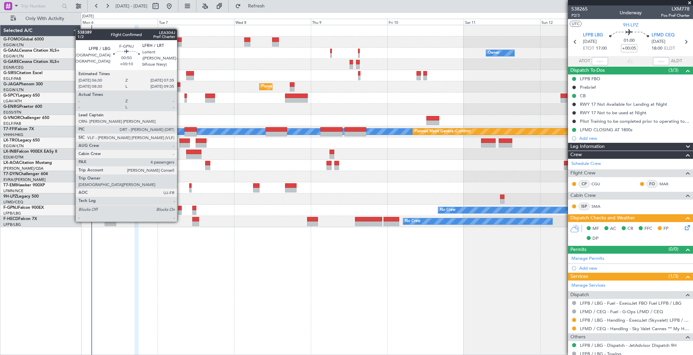
click at [180, 208] on div at bounding box center [180, 208] width 4 height 5
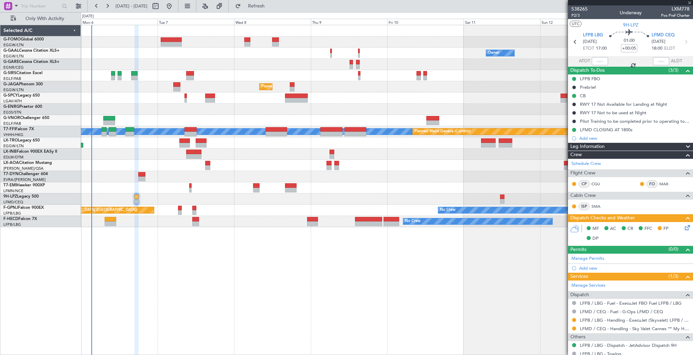
type input "+00:10"
type input "4"
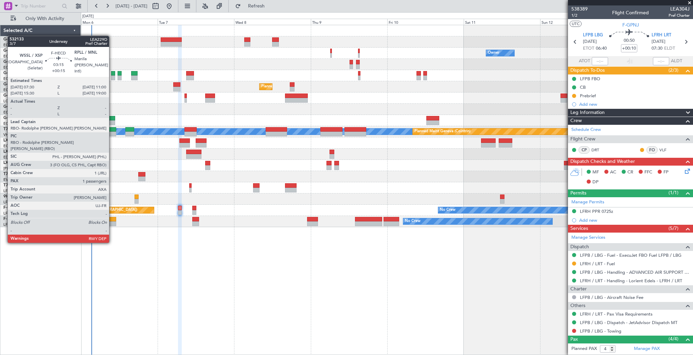
click at [111, 222] on div at bounding box center [110, 223] width 11 height 5
type input "+00:15"
type input "1"
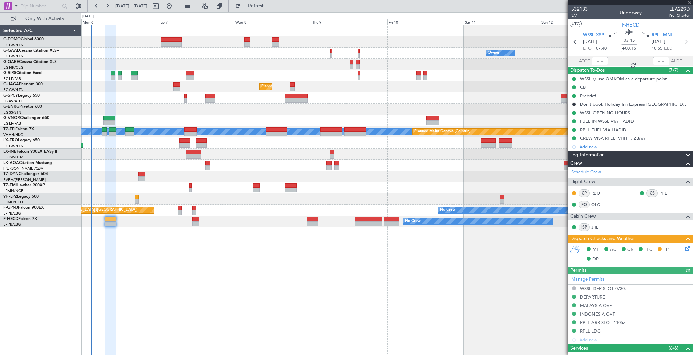
click at [28, 266] on div "Owner No Crew Owner Planned Maint London (Farnborough) Planned Maint London (Lu…" at bounding box center [346, 183] width 693 height 342
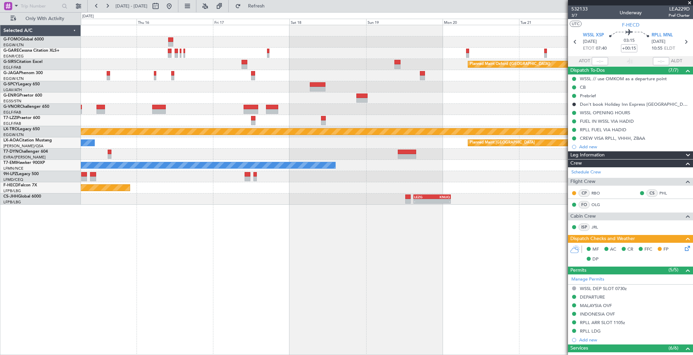
click at [140, 271] on div "Planned Maint Oxford (Kidlington) A/C Unavailable London (Luton) Planned Maint …" at bounding box center [387, 190] width 612 height 330
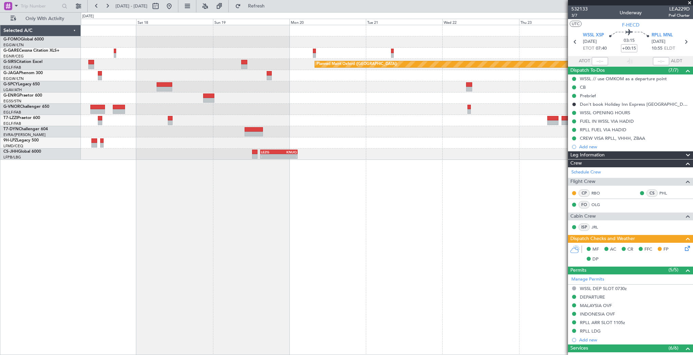
click at [283, 184] on div "Planned Maint Oxford ([GEOGRAPHIC_DATA]) A/C Unavailable [GEOGRAPHIC_DATA] ([GE…" at bounding box center [387, 190] width 612 height 330
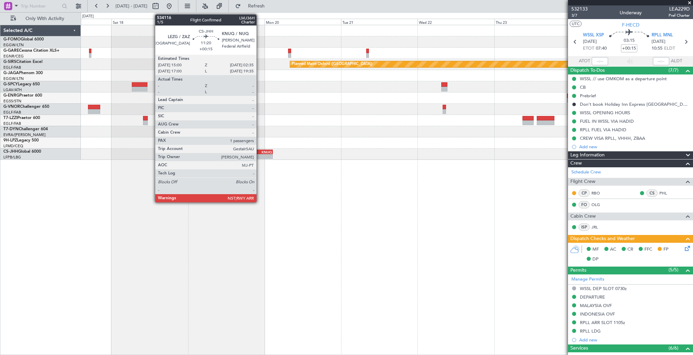
click at [260, 153] on div "KNUQ" at bounding box center [263, 152] width 18 height 4
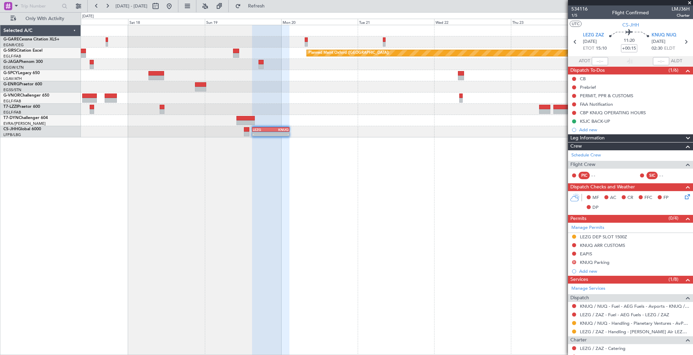
click at [279, 211] on div at bounding box center [270, 190] width 37 height 330
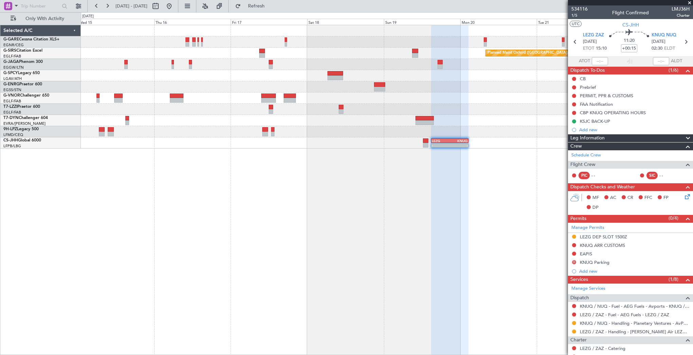
click at [501, 211] on div "Planned Maint Oxford ([GEOGRAPHIC_DATA]) A/C Unavailable [GEOGRAPHIC_DATA] ([GE…" at bounding box center [387, 190] width 612 height 330
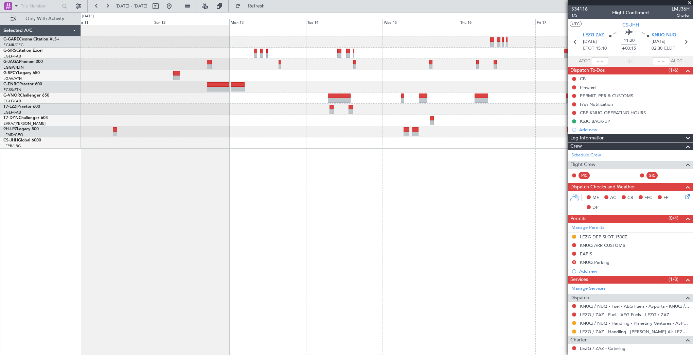
click at [548, 213] on div "Planned Maint Oxford (Kidlington) - - LEZG 15:00 Z KNUQ 02:35 Z Planned Maint P…" at bounding box center [387, 190] width 612 height 330
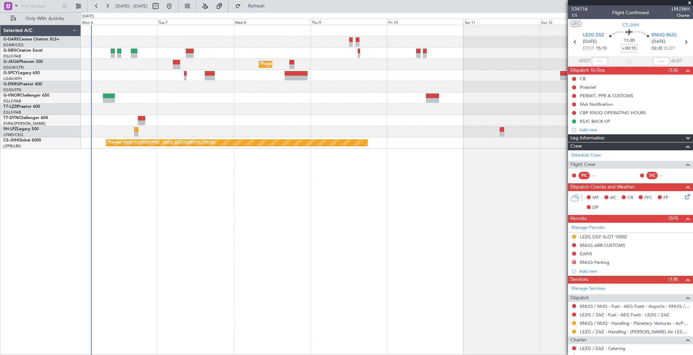
click at [441, 210] on div "Planned Maint [GEOGRAPHIC_DATA] ([GEOGRAPHIC_DATA]) Planned Maint [GEOGRAPHIC_D…" at bounding box center [387, 190] width 612 height 330
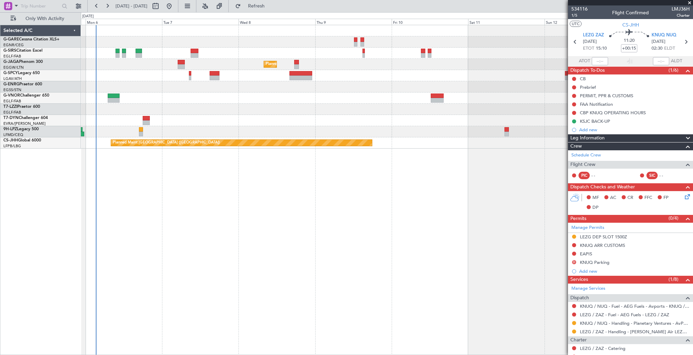
click at [333, 209] on div "Planned Maint [GEOGRAPHIC_DATA] ([GEOGRAPHIC_DATA]) Planned Maint [GEOGRAPHIC_D…" at bounding box center [387, 190] width 612 height 330
